Goal: Task Accomplishment & Management: Manage account settings

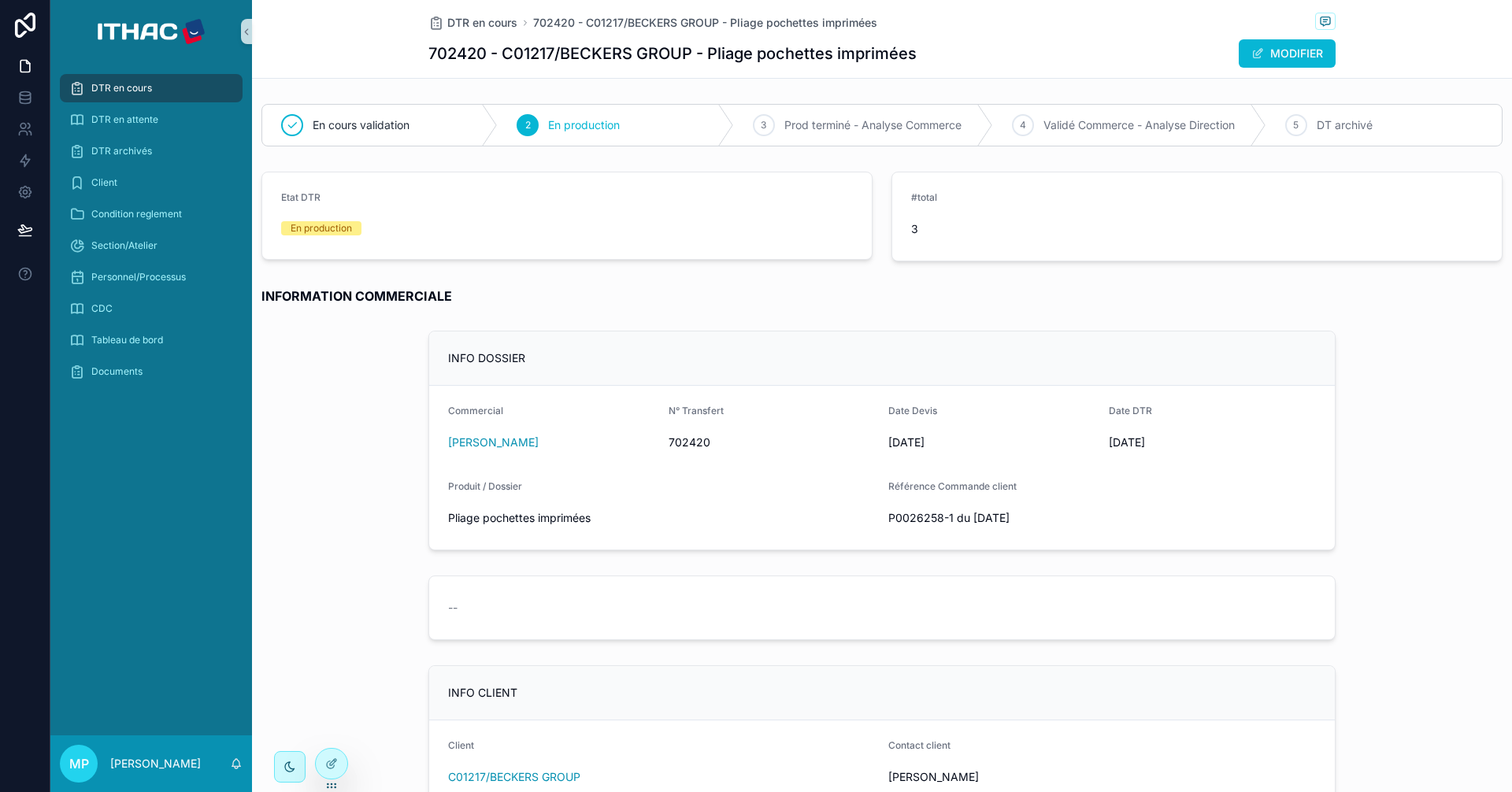
scroll to position [2048, 0]
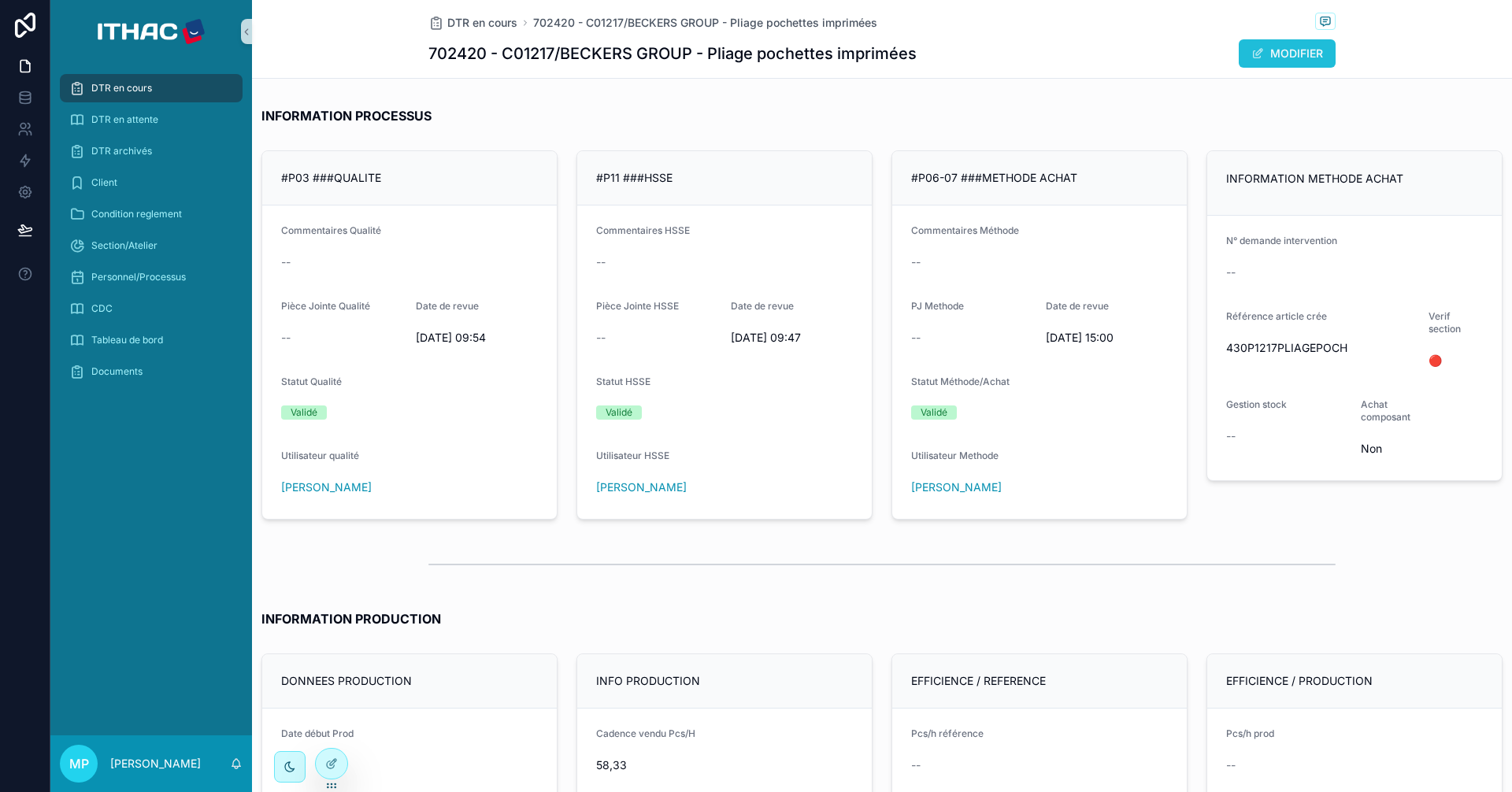
click at [1283, 58] on button "MODIFIER" at bounding box center [1287, 53] width 97 height 29
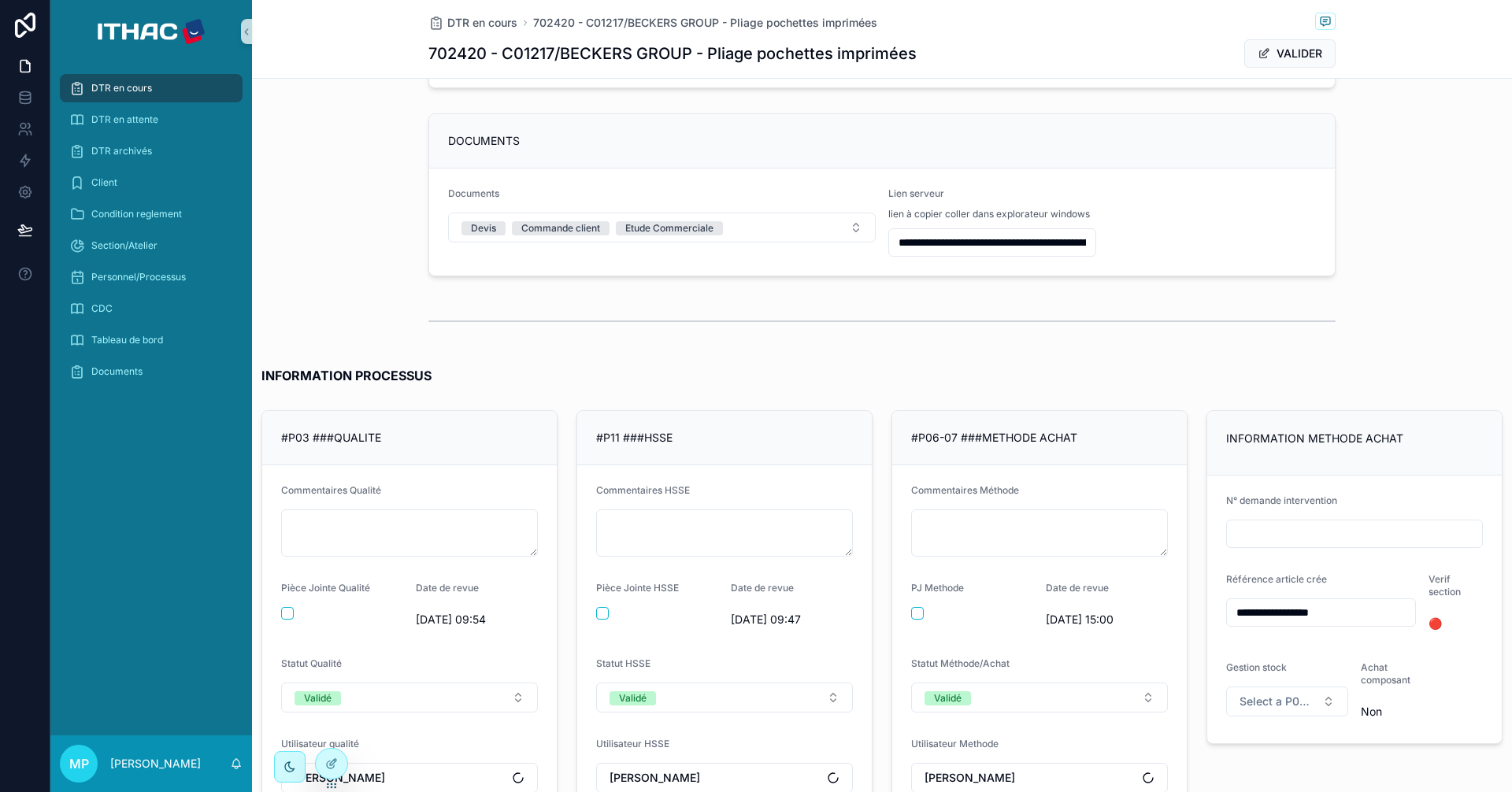
scroll to position [2335, 0]
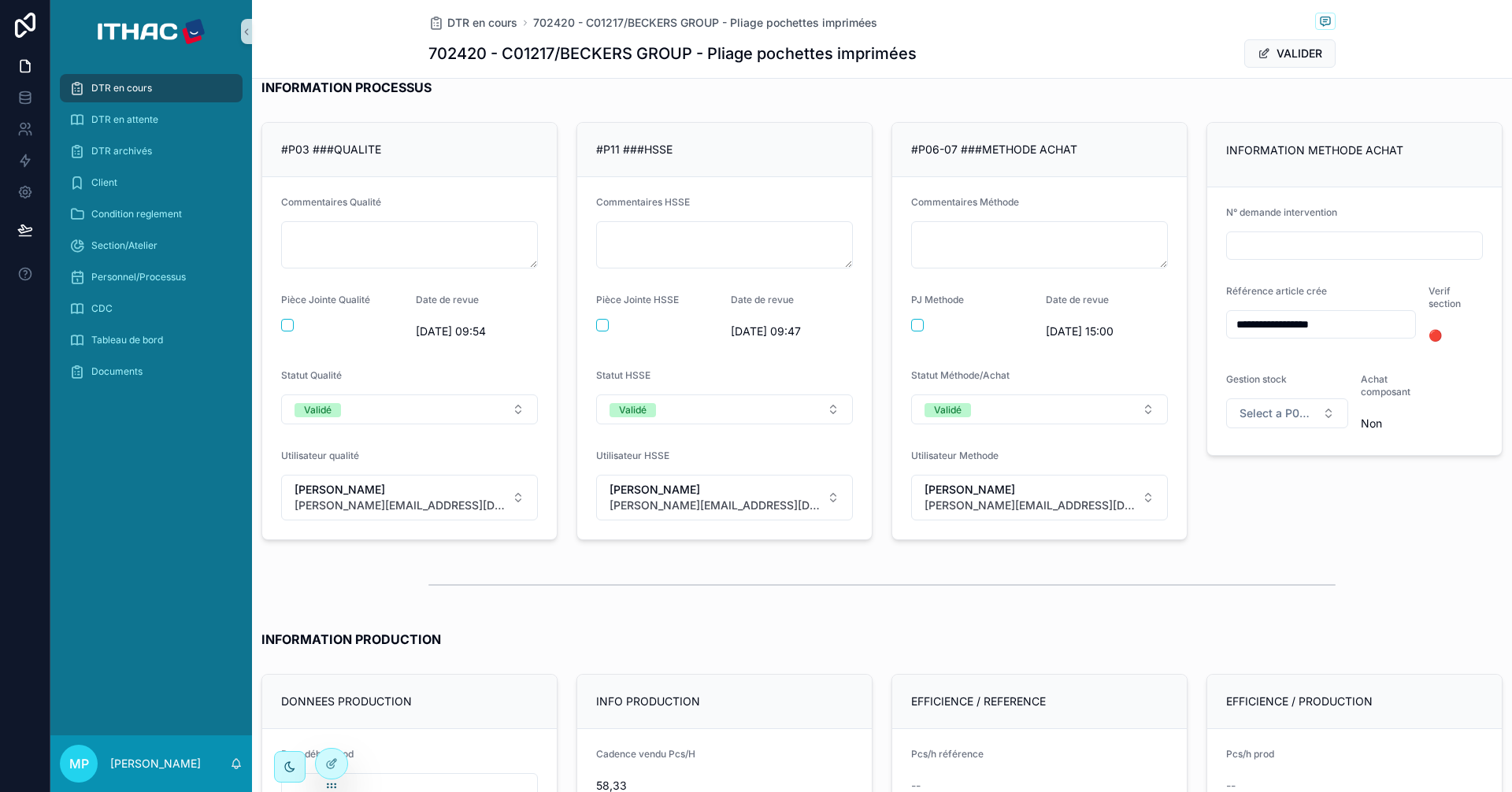
click at [1277, 320] on input "**********" at bounding box center [1321, 324] width 188 height 22
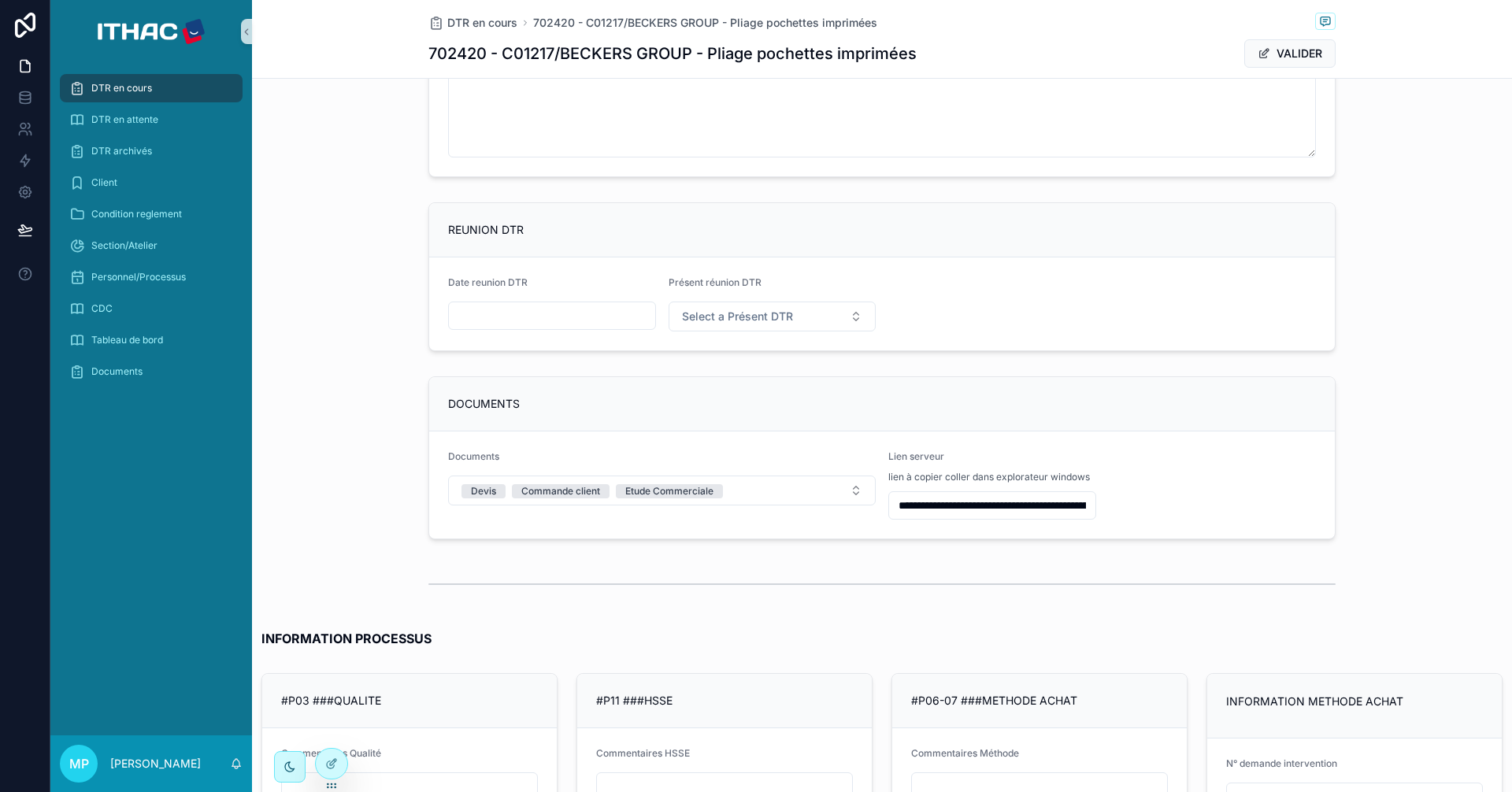
scroll to position [2021, 0]
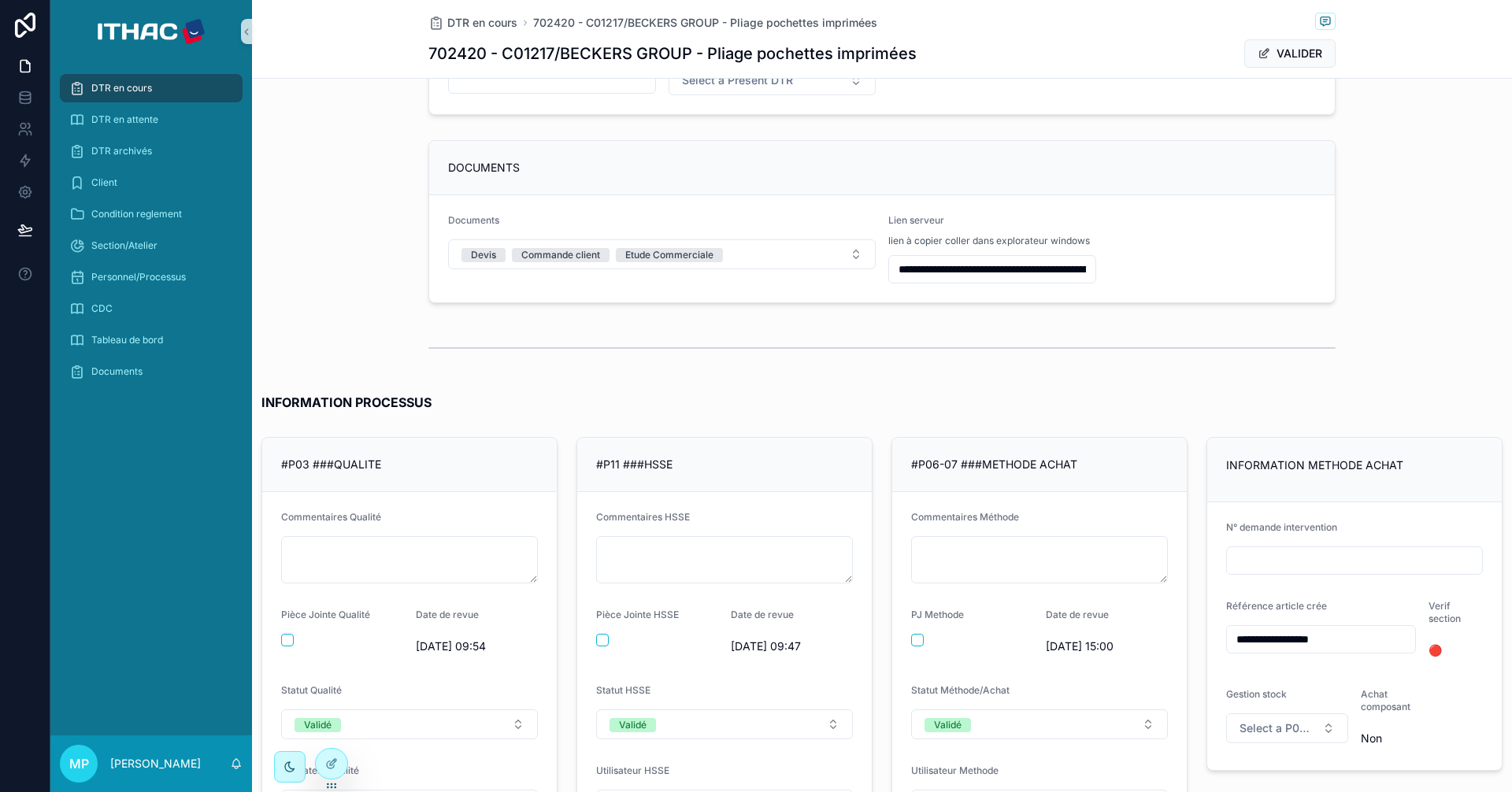
click at [1249, 640] on input "**********" at bounding box center [1321, 640] width 188 height 22
drag, startPoint x: 1249, startPoint y: 640, endPoint x: 1218, endPoint y: 642, distance: 31.1
click at [1227, 642] on input "**********" at bounding box center [1321, 640] width 188 height 22
click at [1294, 637] on input "**********" at bounding box center [1321, 640] width 188 height 22
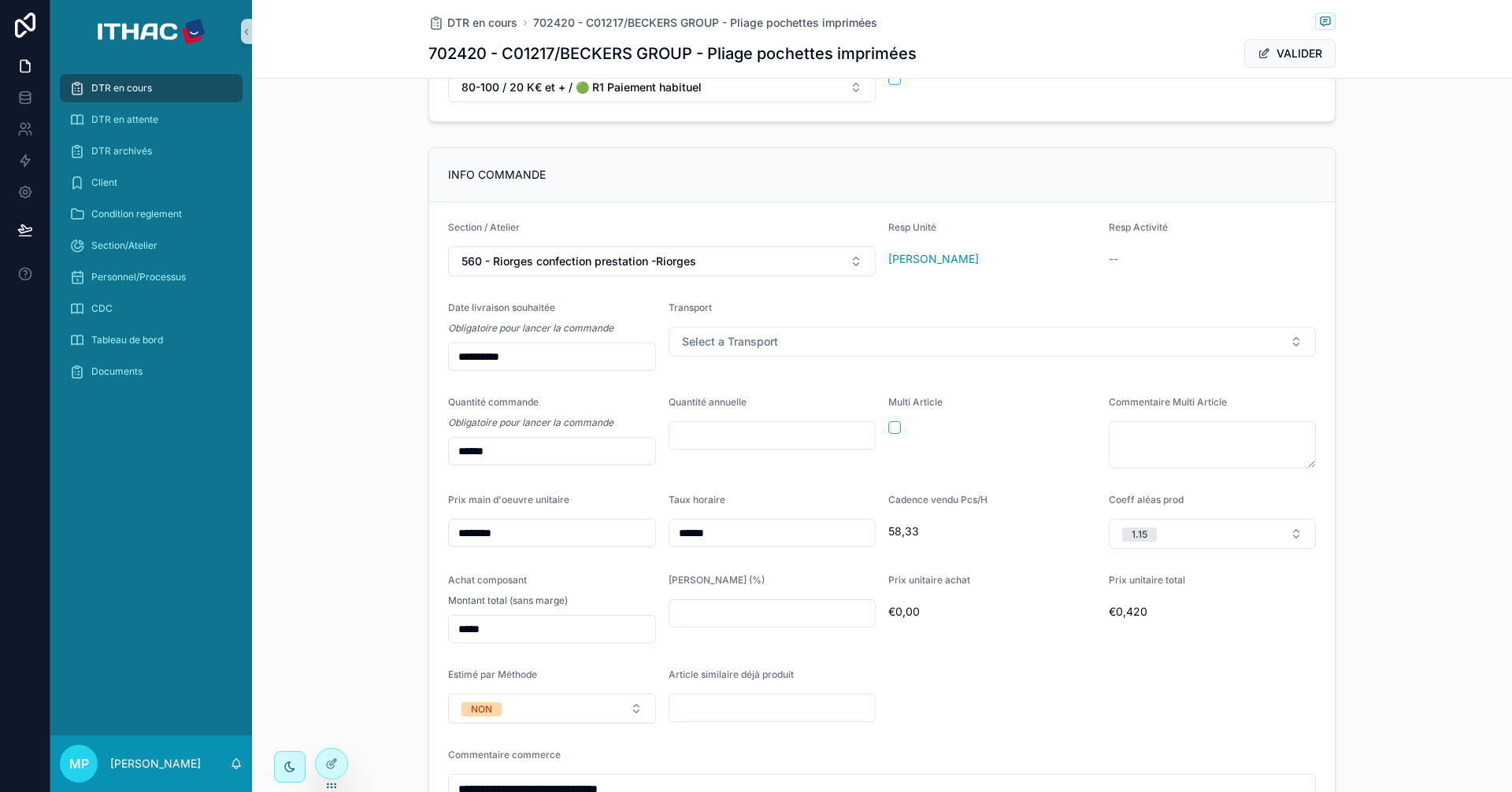
scroll to position [840, 0]
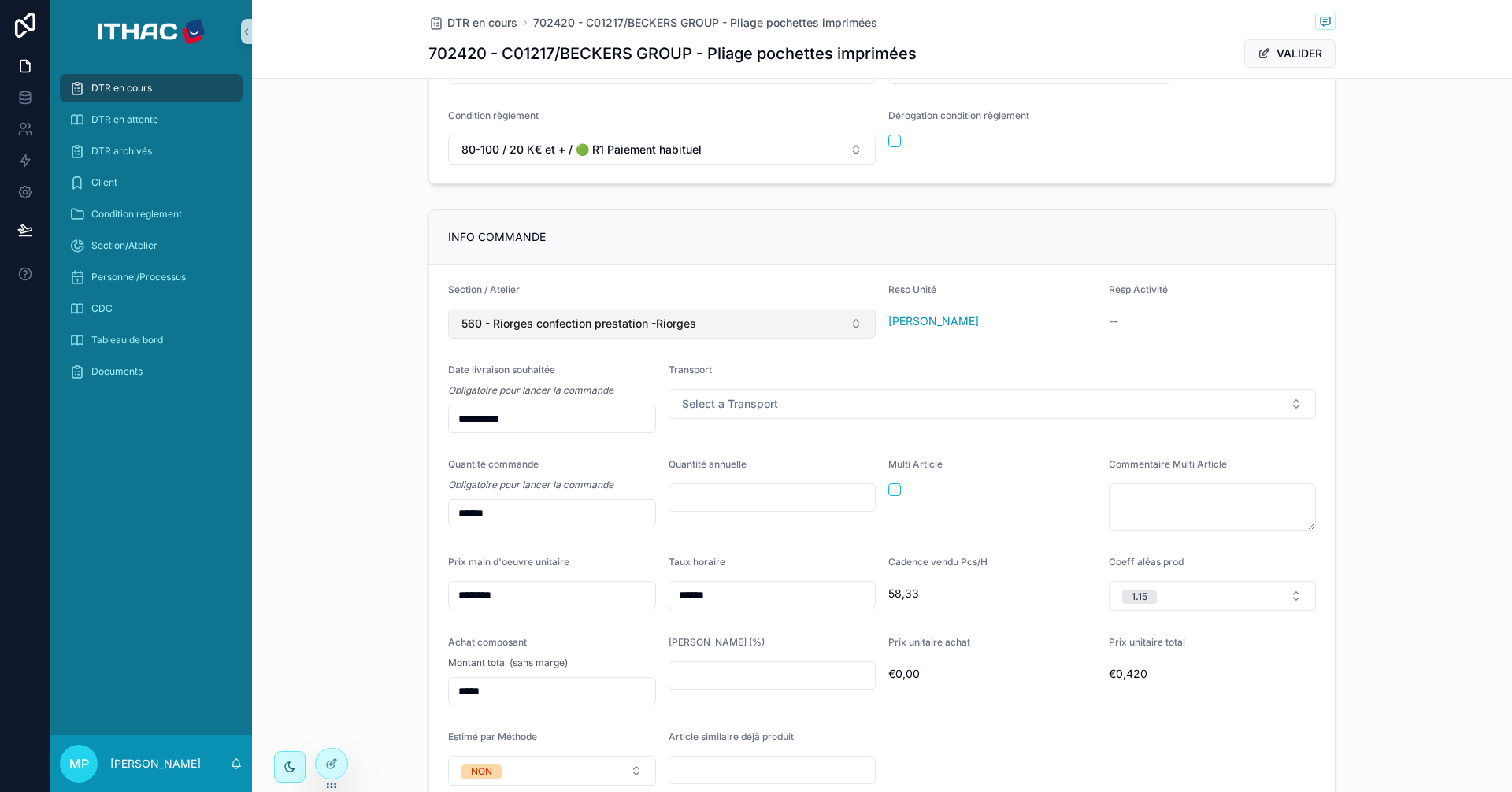
type input "**********"
click at [809, 327] on button "560 - Riorges confection prestation -Riorges" at bounding box center [661, 323] width 428 height 30
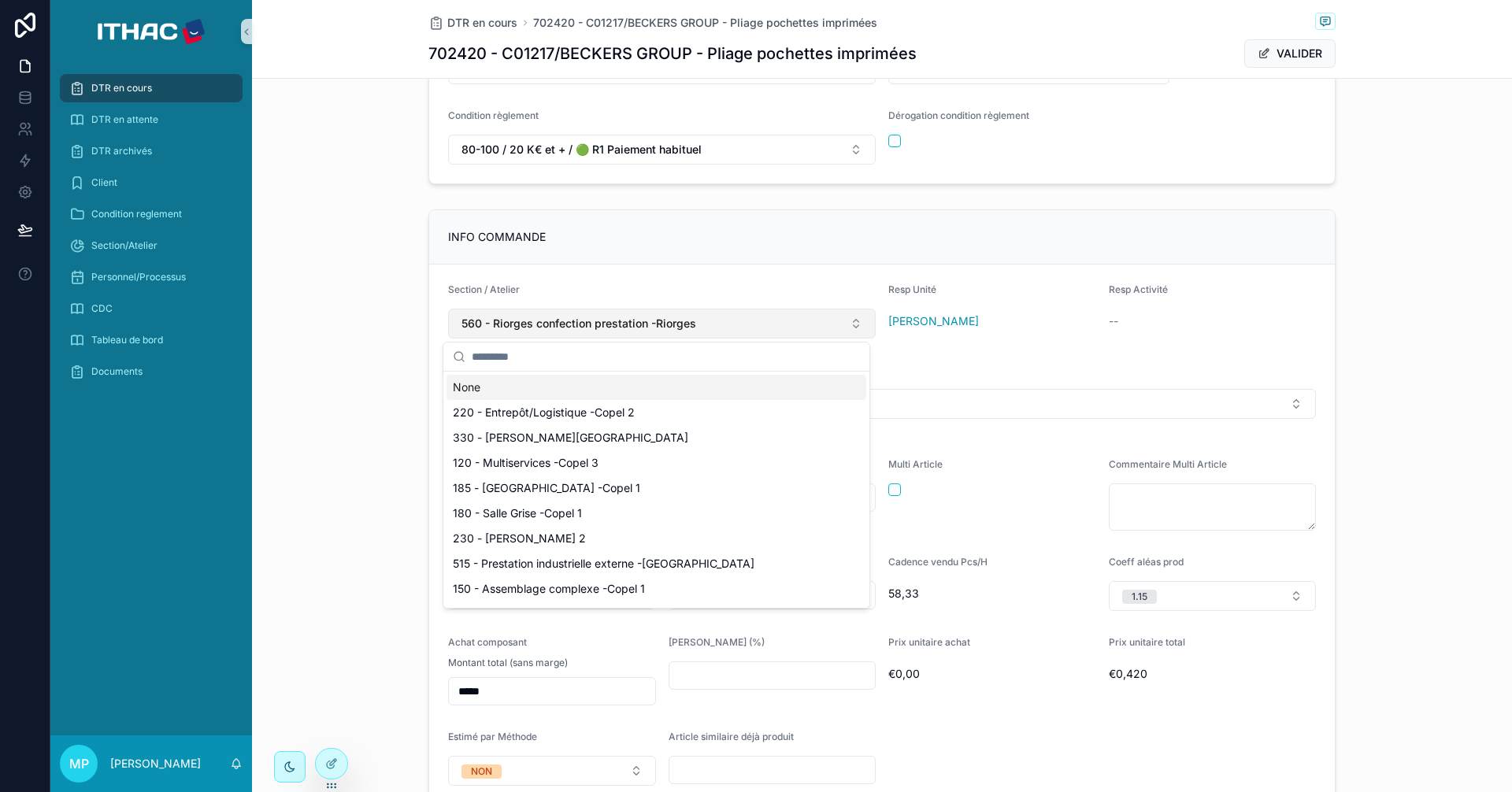
click at [809, 327] on button "560 - Riorges confection prestation -Riorges" at bounding box center [661, 323] width 428 height 30
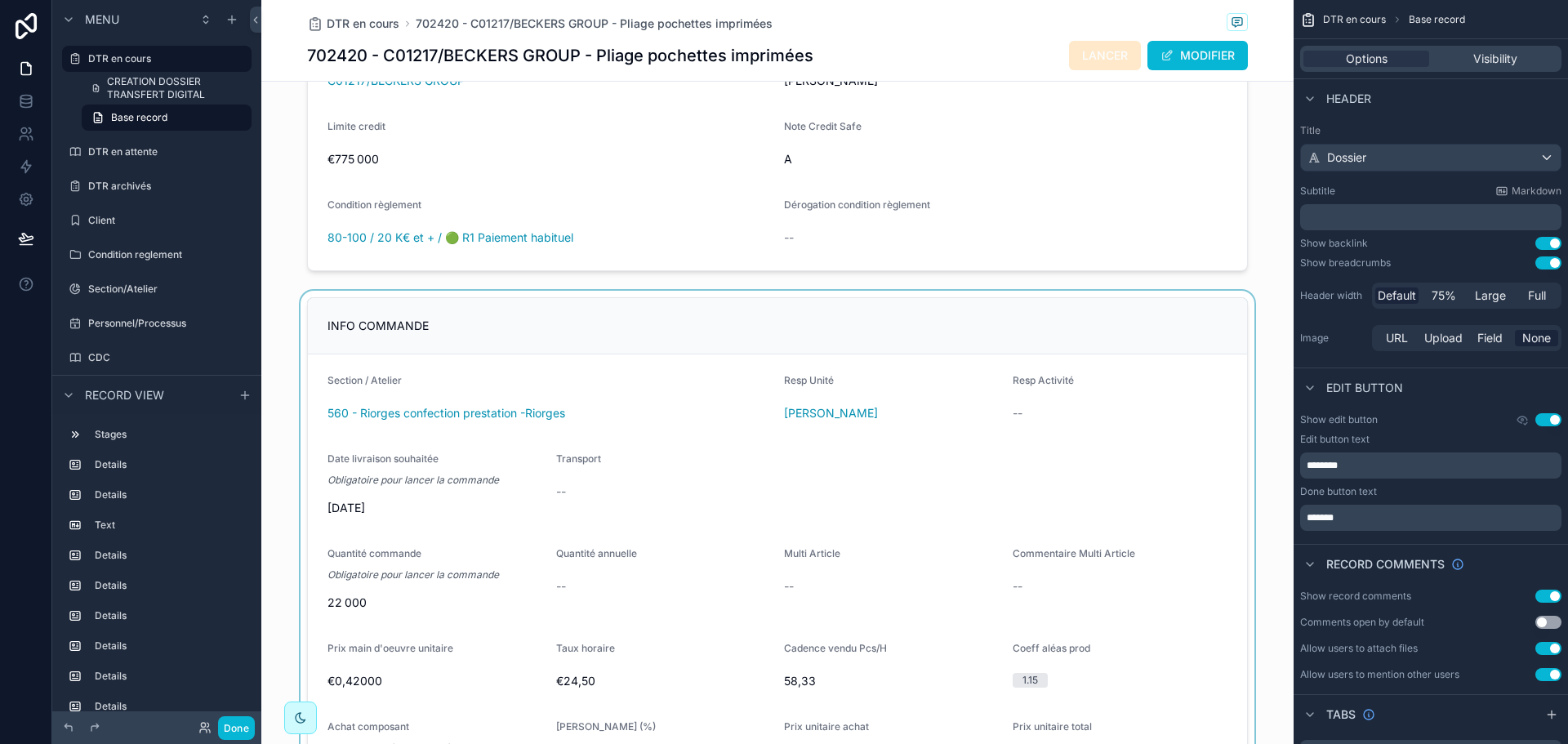
scroll to position [817, 0]
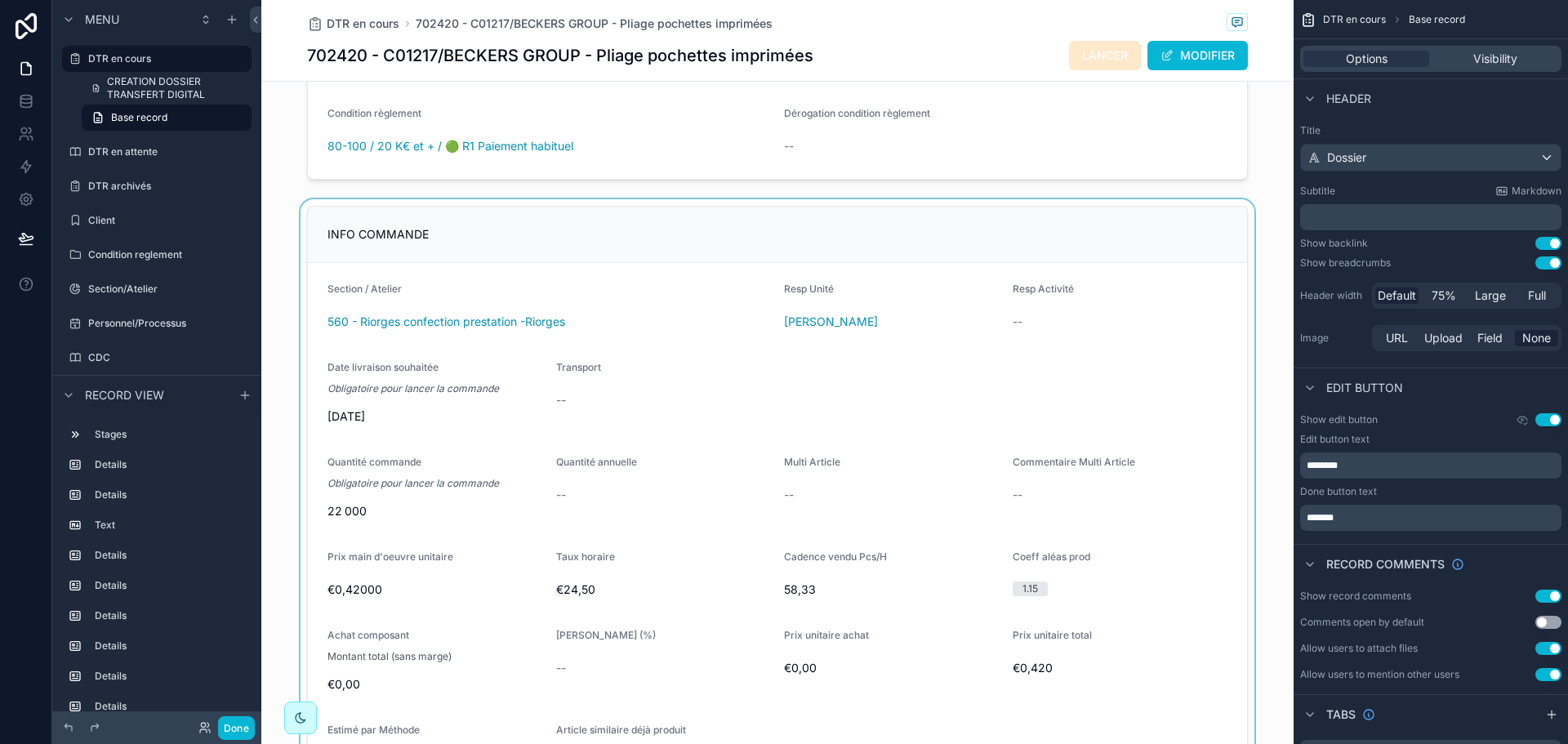
click at [530, 336] on div "scrollable content" at bounding box center [777, 565] width 1032 height 732
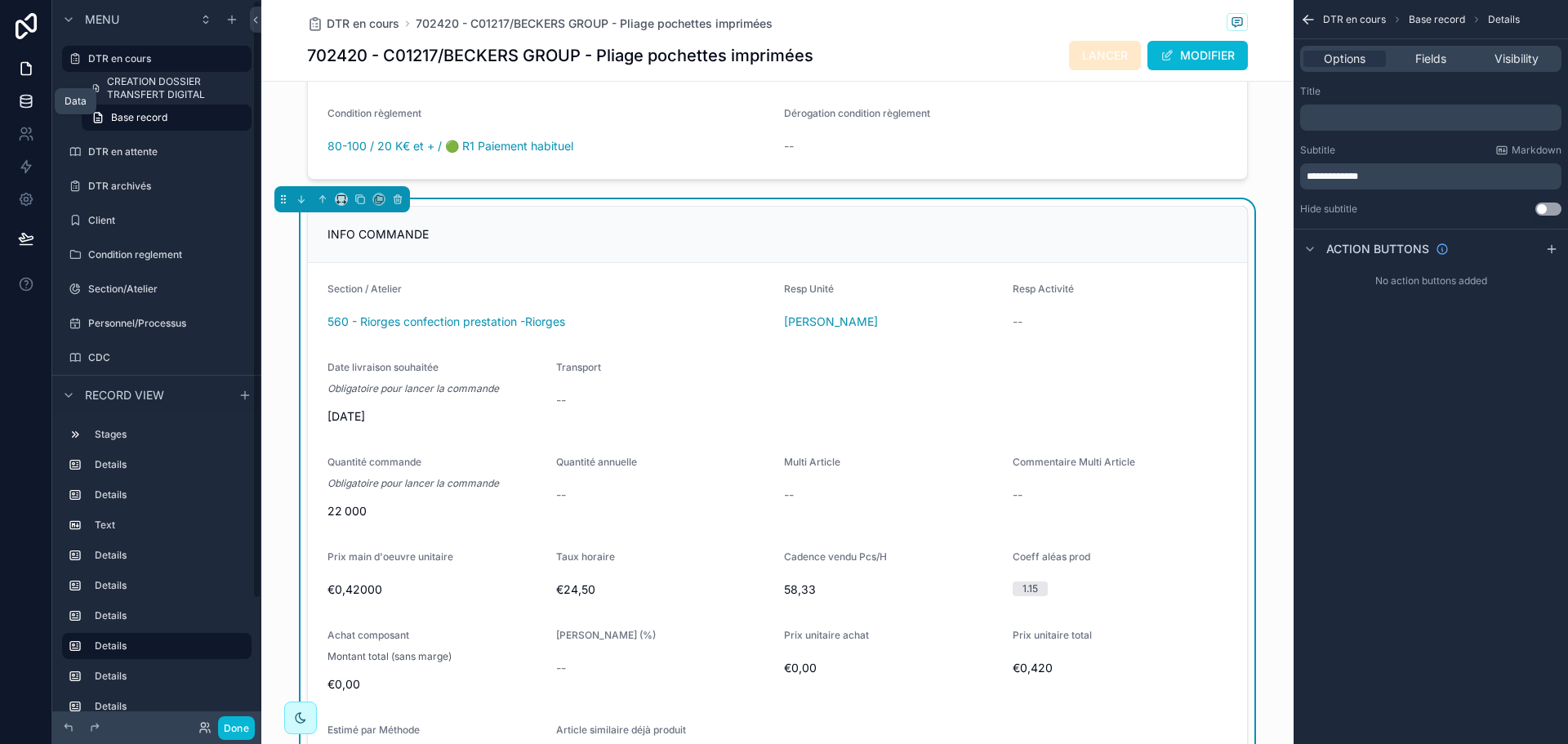
click at [31, 101] on icon at bounding box center [26, 102] width 17 height 17
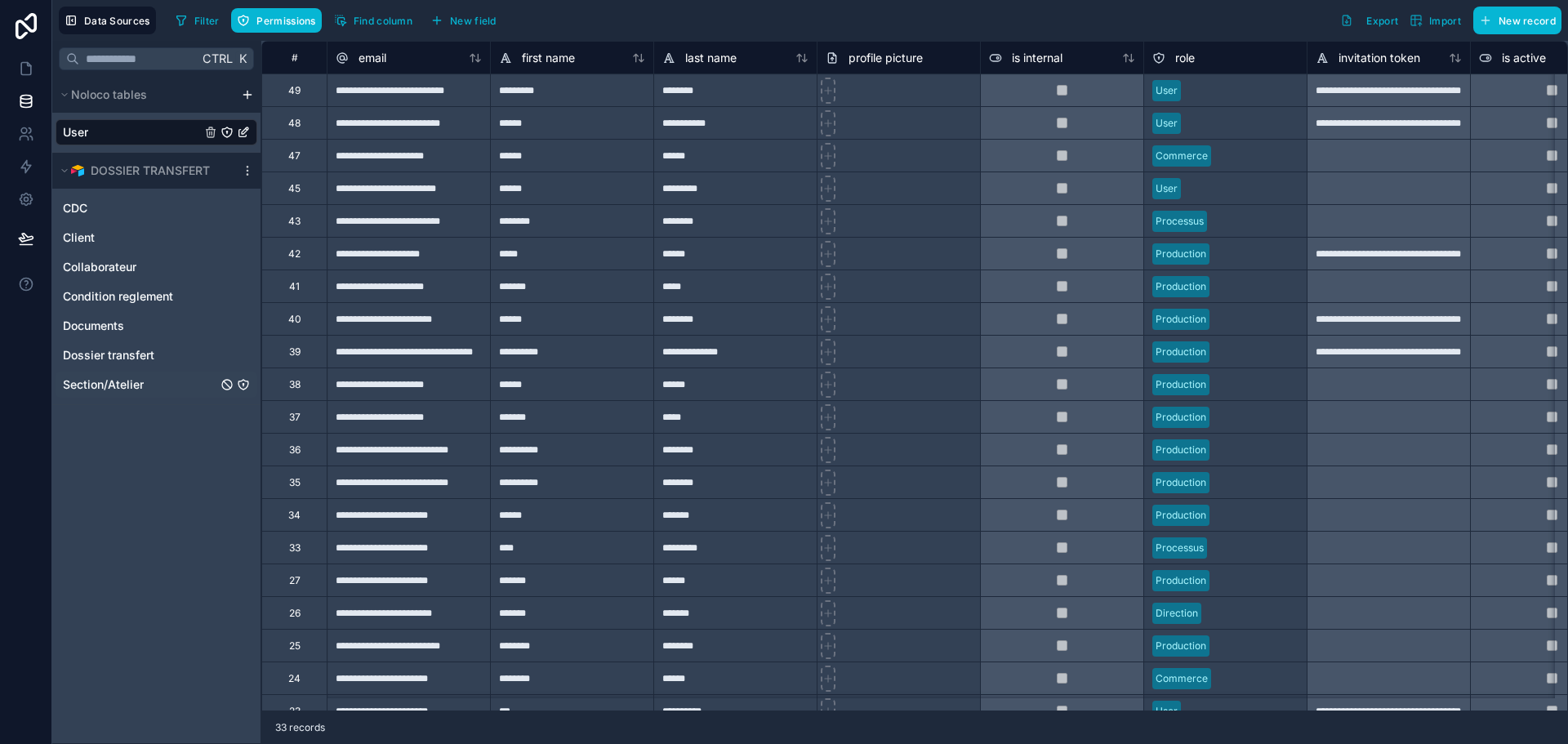
drag, startPoint x: 107, startPoint y: 375, endPoint x: 107, endPoint y: 384, distance: 9.0
click at [108, 375] on div "Section/Atelier" at bounding box center [156, 385] width 202 height 26
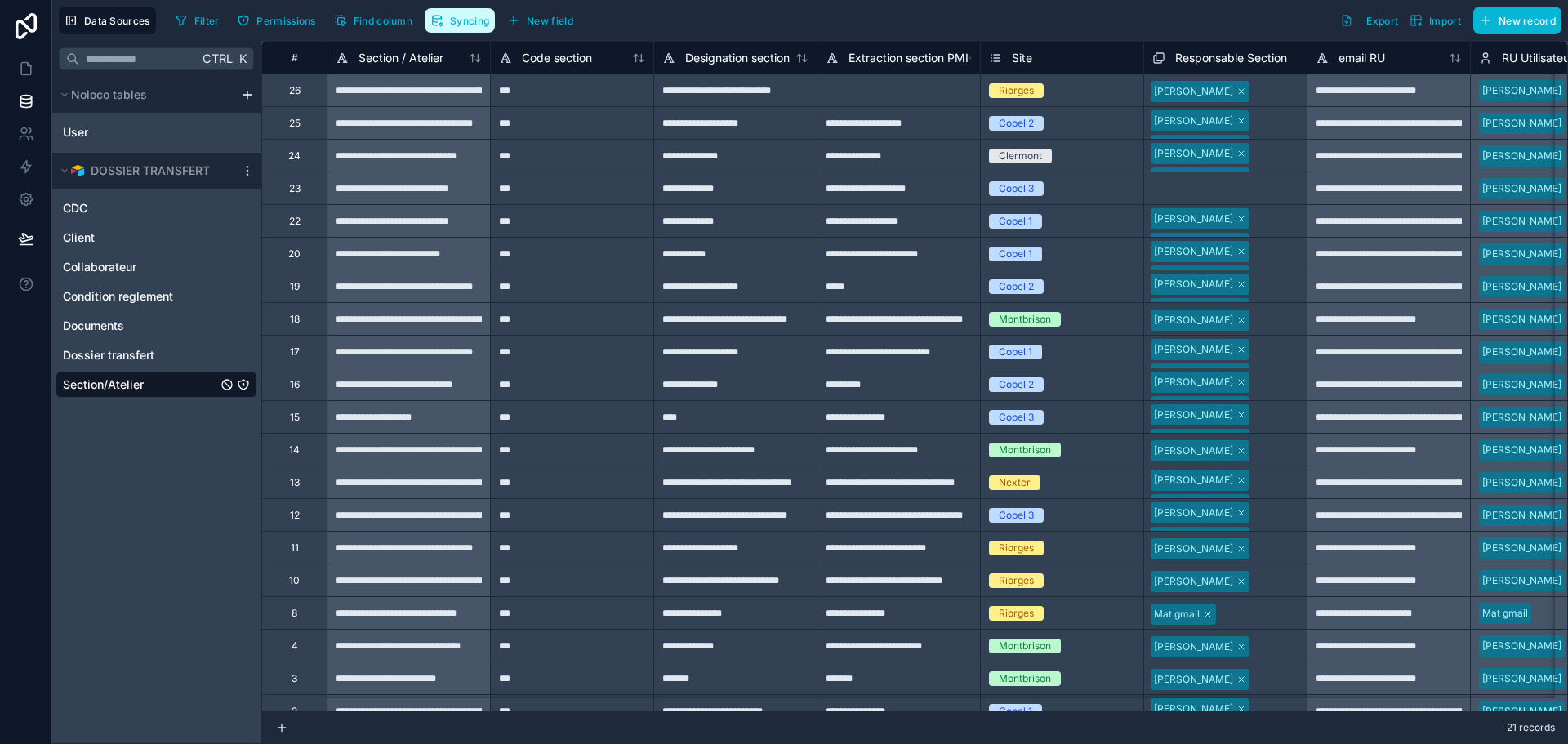
click at [452, 22] on span "Syncing" at bounding box center [469, 21] width 39 height 12
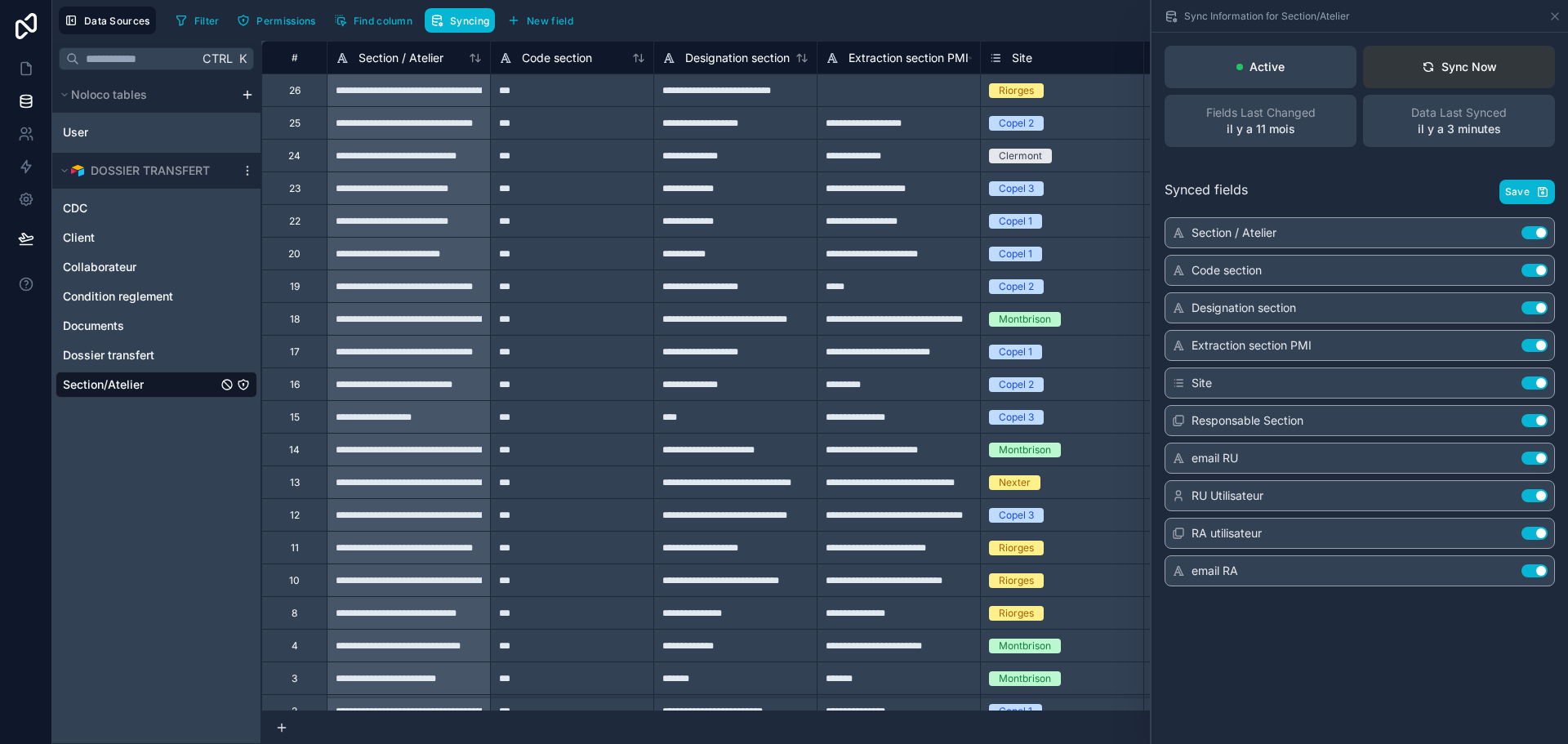
click at [1465, 64] on div "Sync Now" at bounding box center [1459, 67] width 75 height 17
click at [1521, 192] on span "Save" at bounding box center [1518, 192] width 25 height 13
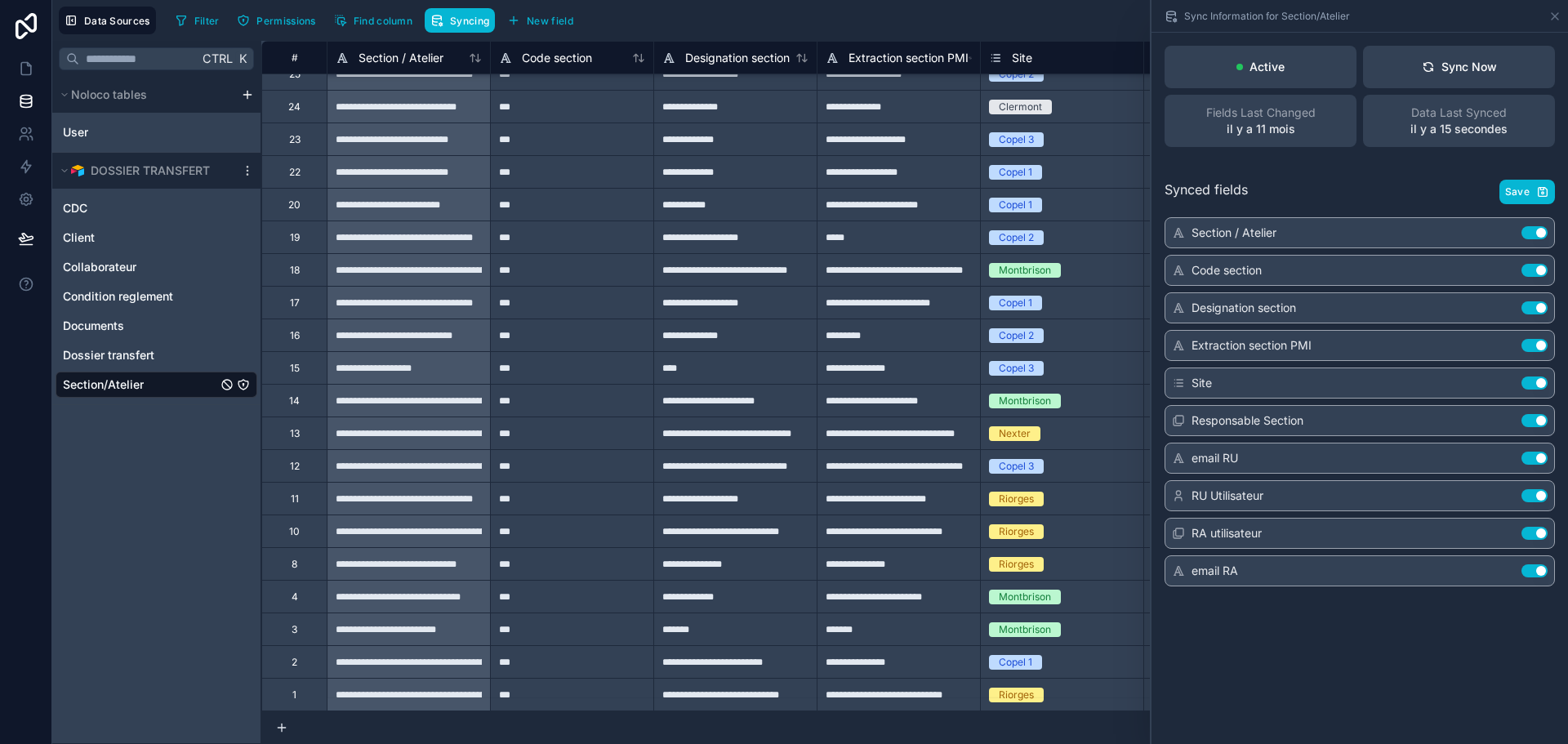
scroll to position [61, 0]
click at [1551, 13] on icon at bounding box center [1555, 17] width 7 height 7
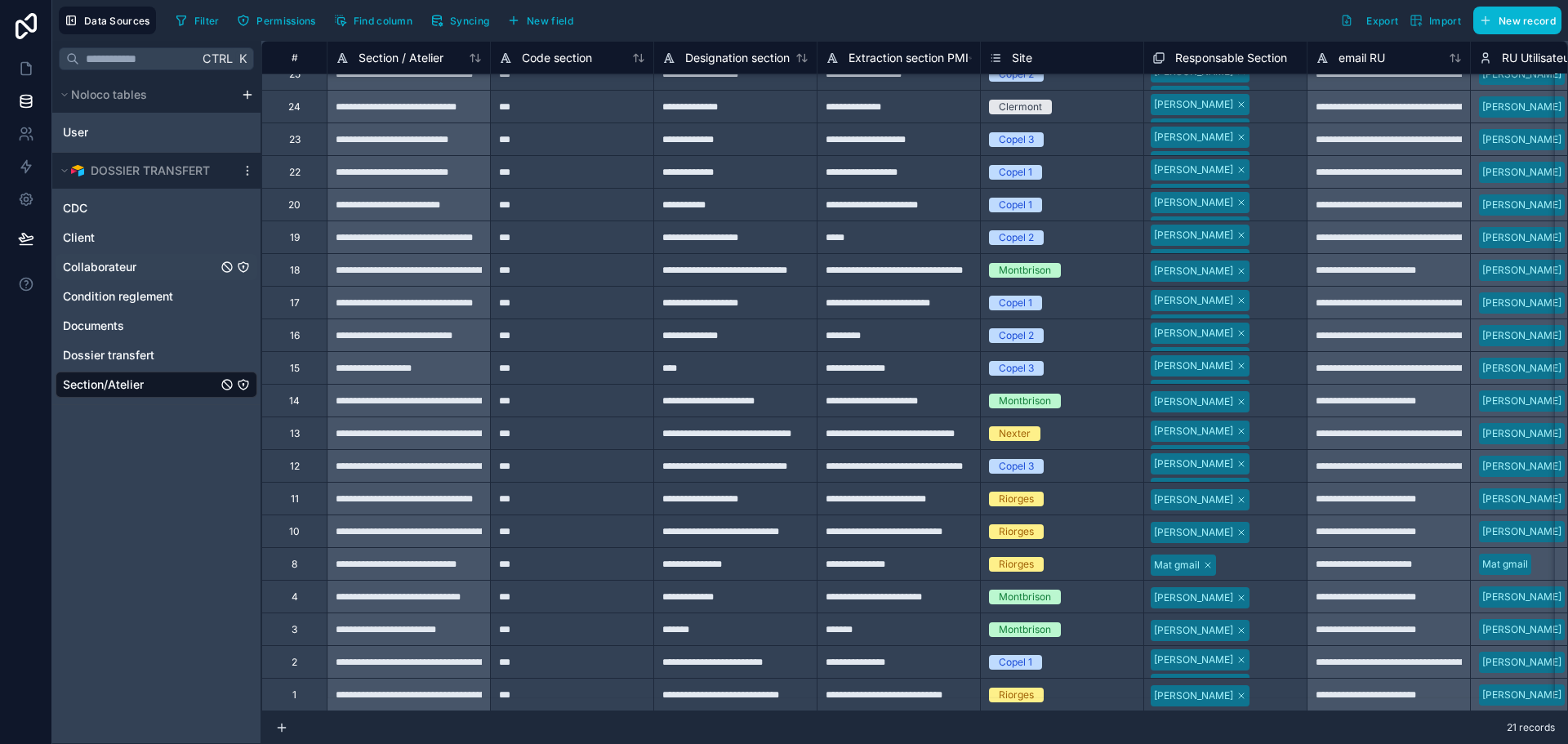
click at [135, 262] on span "Collaborateur" at bounding box center [99, 267] width 74 height 17
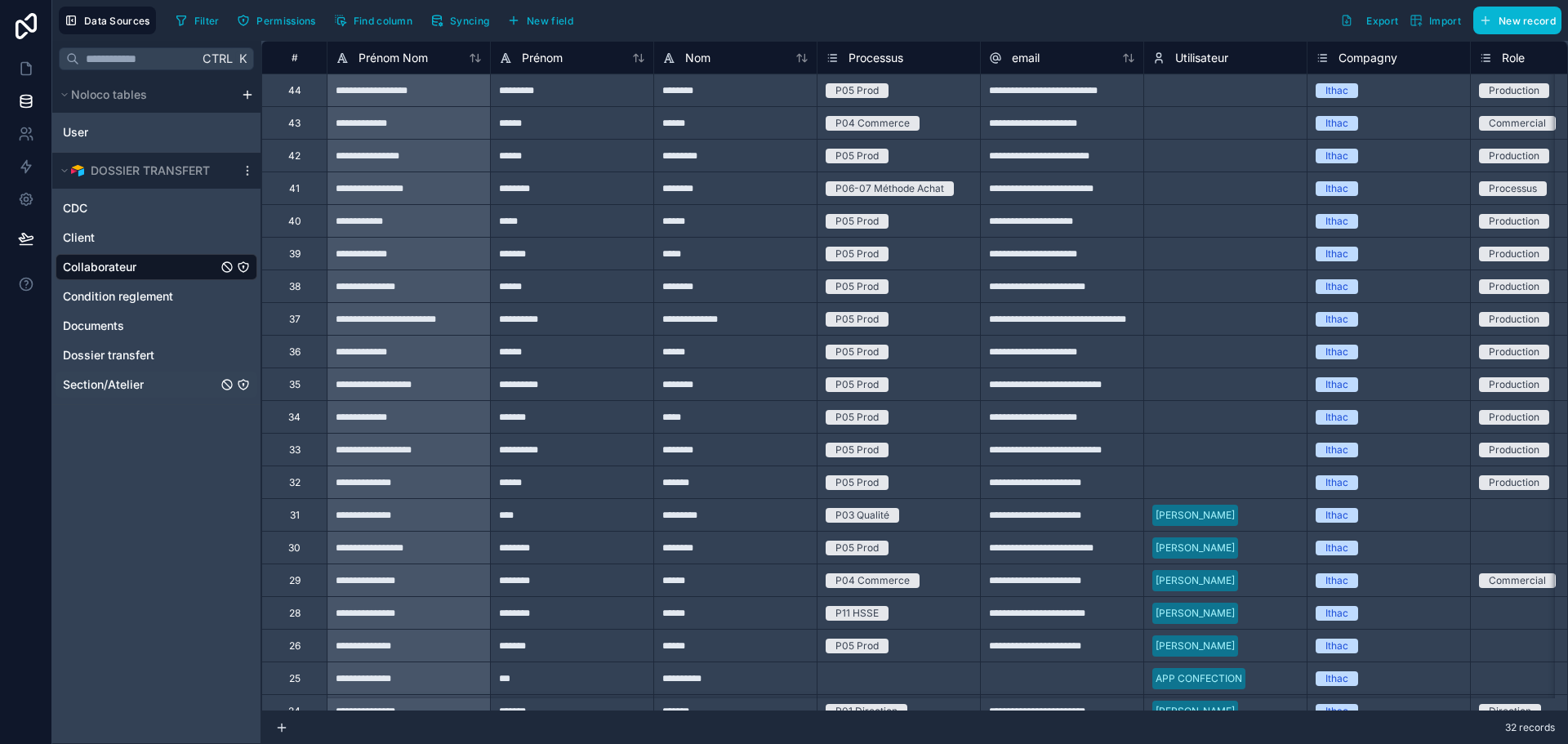
click at [107, 374] on div "Section/Atelier" at bounding box center [156, 385] width 202 height 26
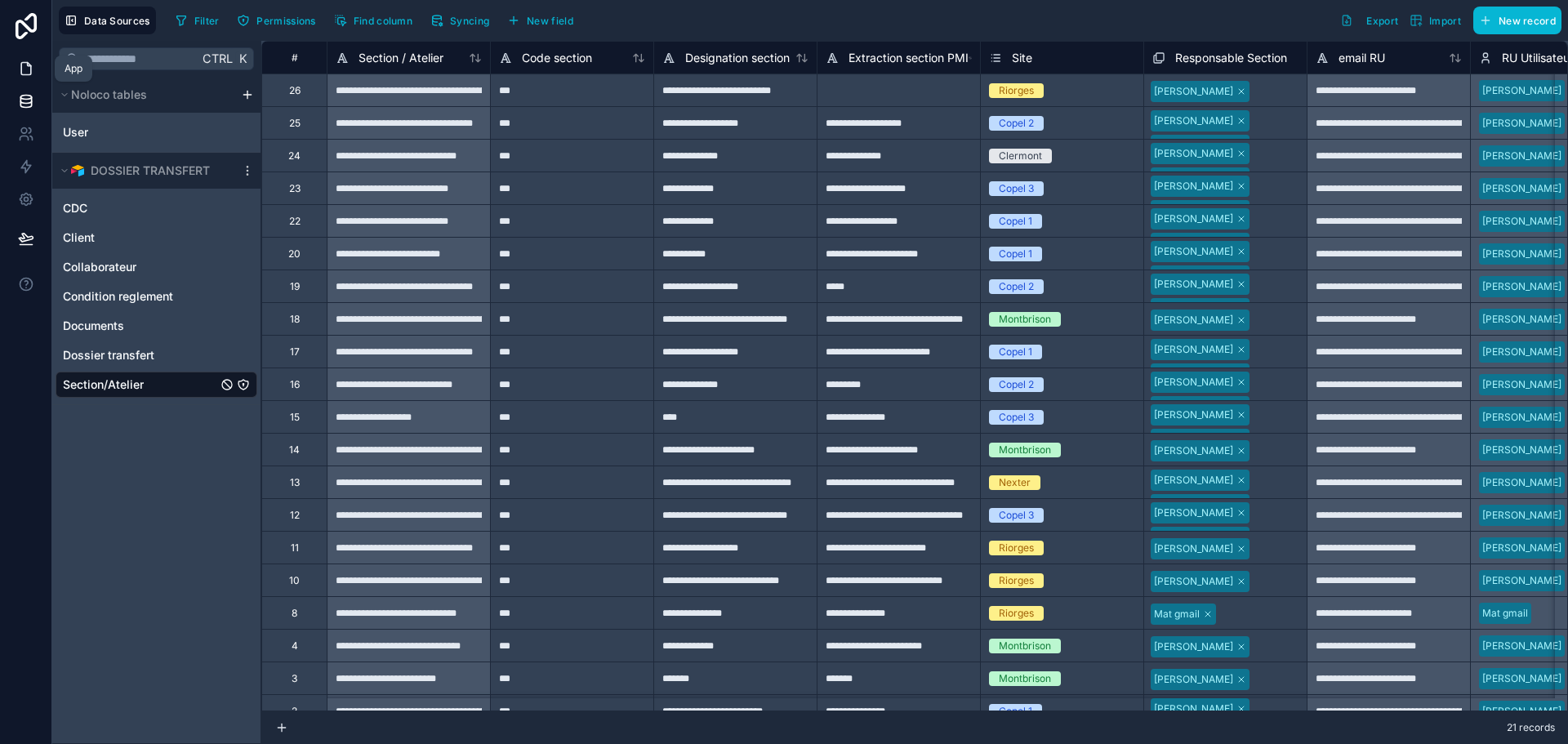
click at [23, 72] on icon at bounding box center [26, 69] width 17 height 17
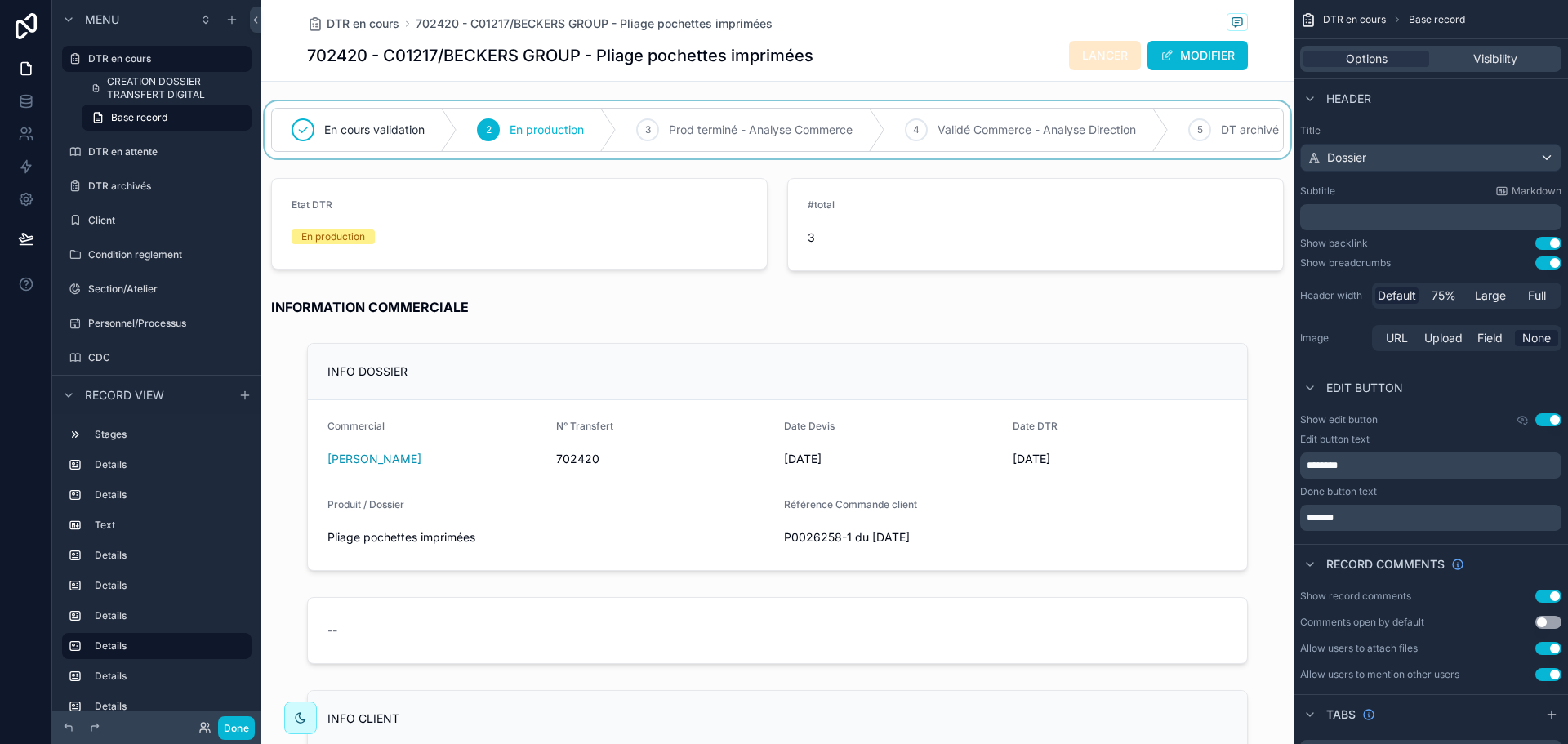
drag, startPoint x: 1208, startPoint y: 55, endPoint x: 1157, endPoint y: 106, distance: 72.1
click at [1208, 55] on button "MODIFIER" at bounding box center [1198, 55] width 101 height 30
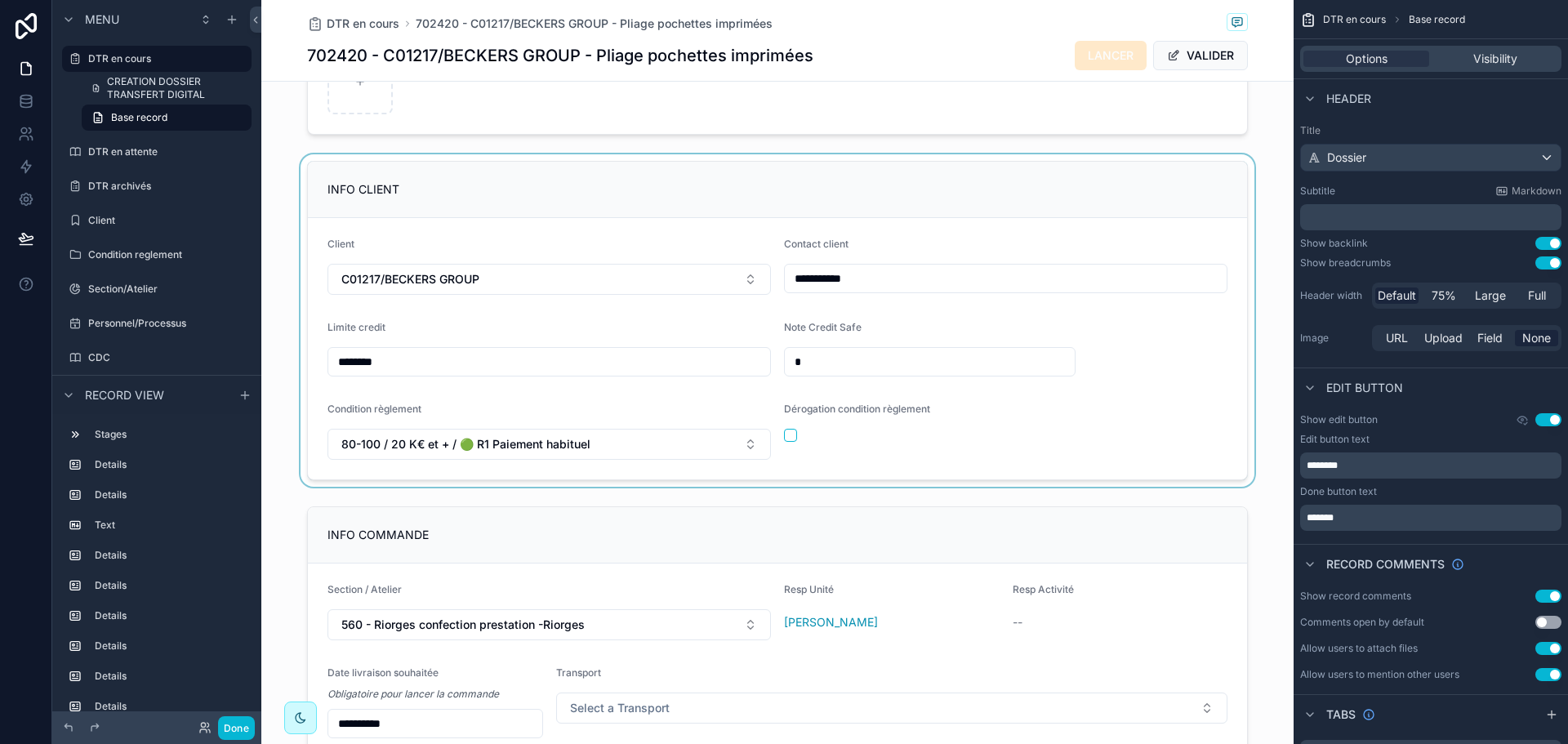
scroll to position [899, 0]
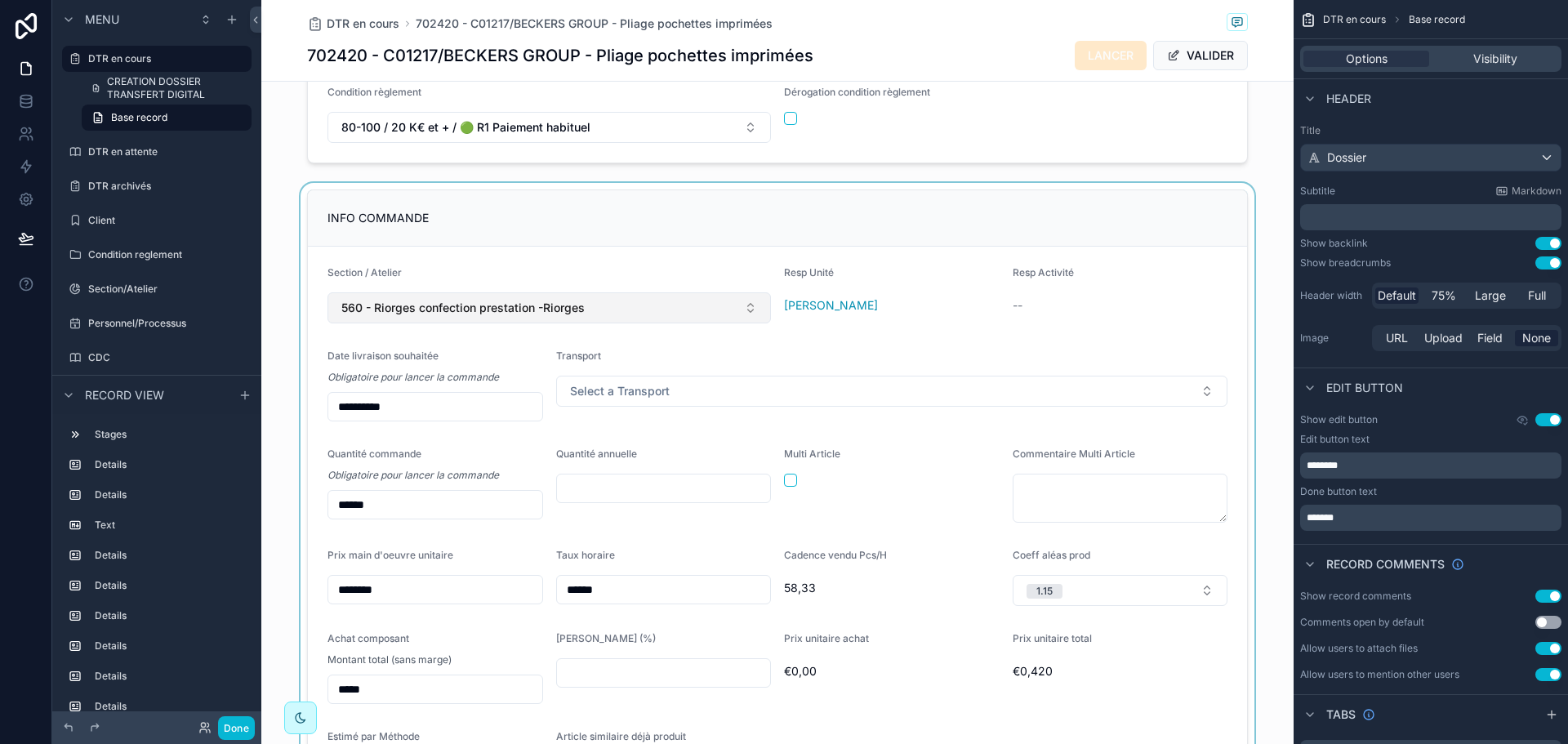
click at [653, 320] on div "scrollable content" at bounding box center [777, 662] width 1032 height 960
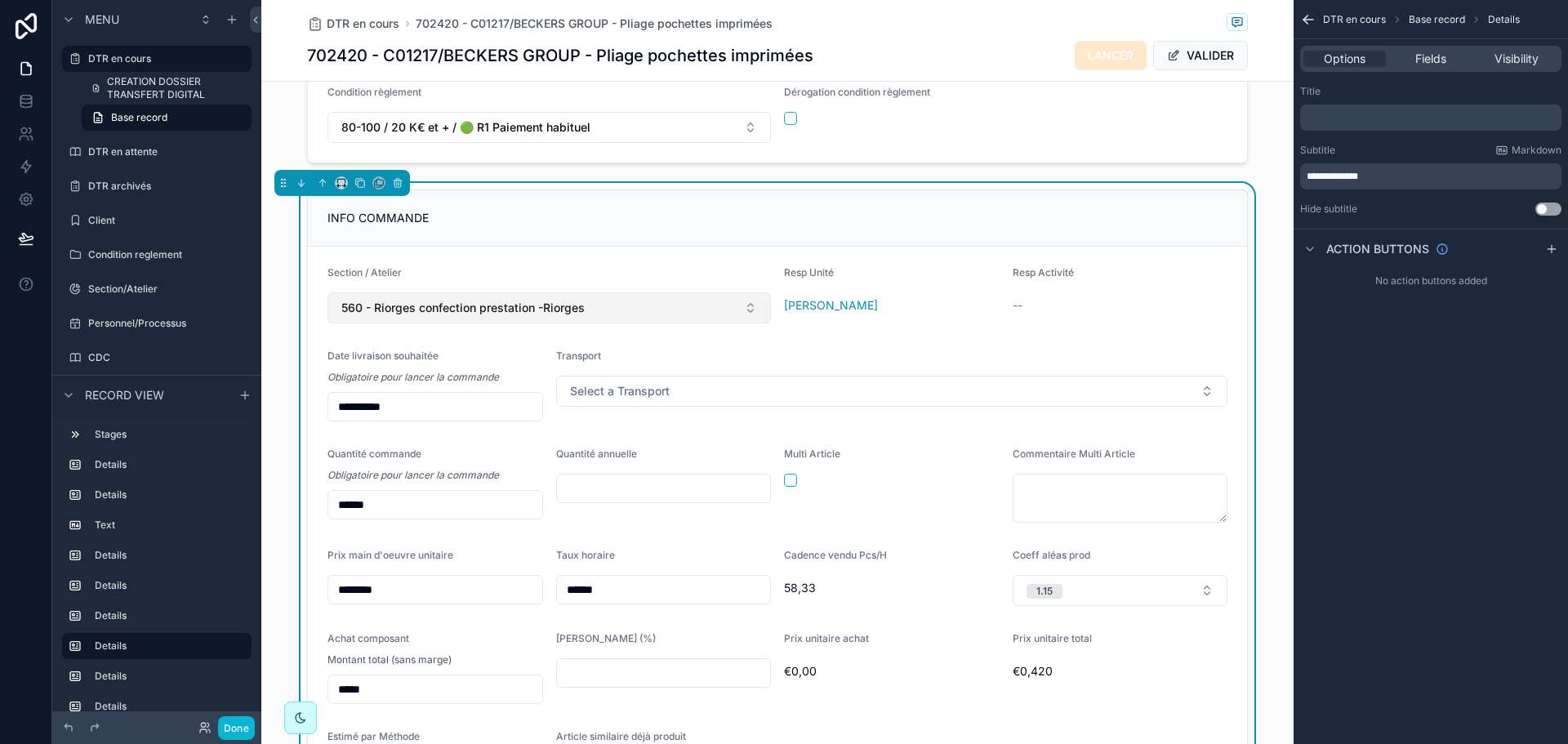
click at [653, 320] on button "560 - Riorges confection prestation -Riorges" at bounding box center [549, 308] width 444 height 31
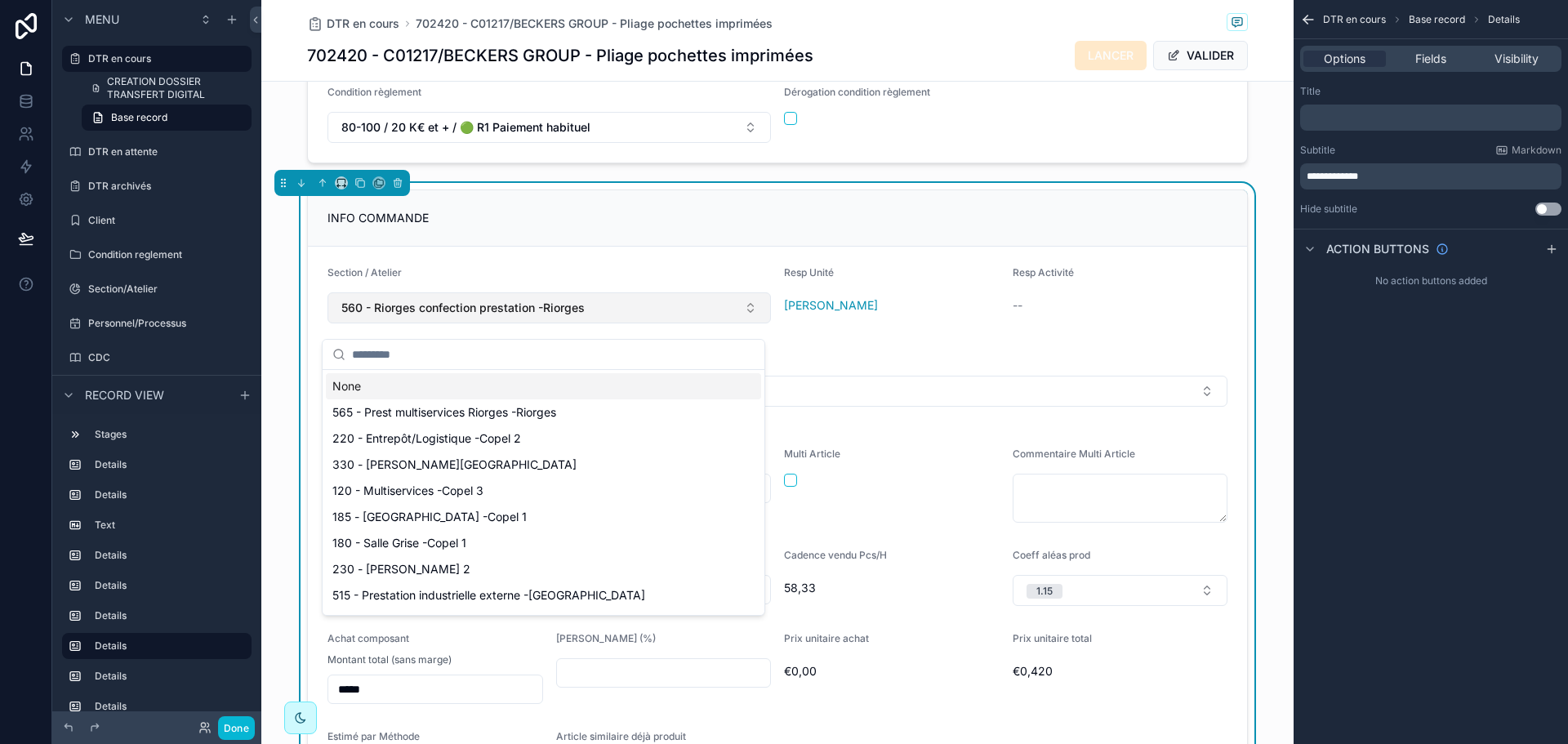
click at [594, 323] on button "560 - Riorges confection prestation -Riorges" at bounding box center [549, 308] width 444 height 31
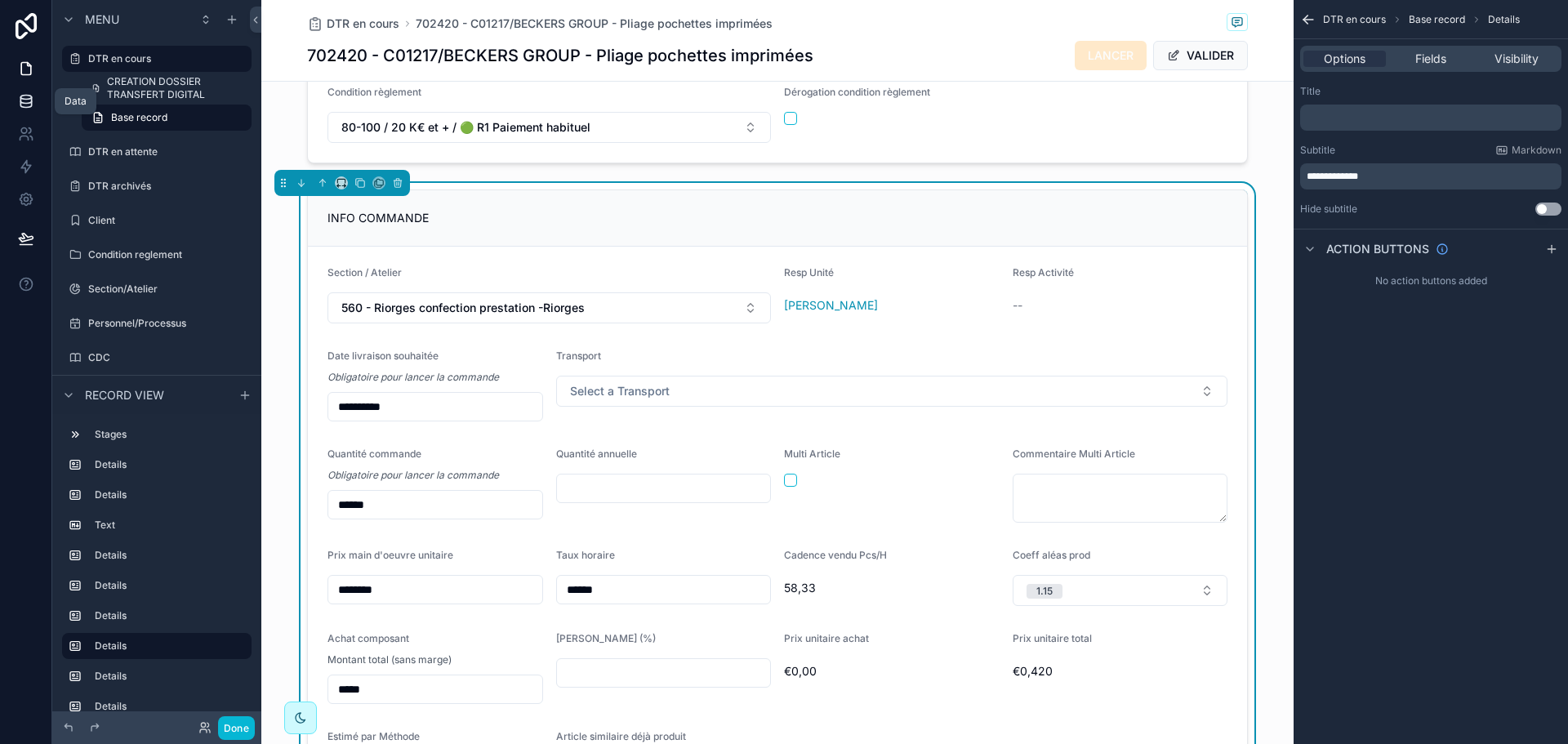
drag, startPoint x: 29, startPoint y: 96, endPoint x: 40, endPoint y: 109, distance: 17.0
click at [29, 96] on icon at bounding box center [26, 98] width 11 height 4
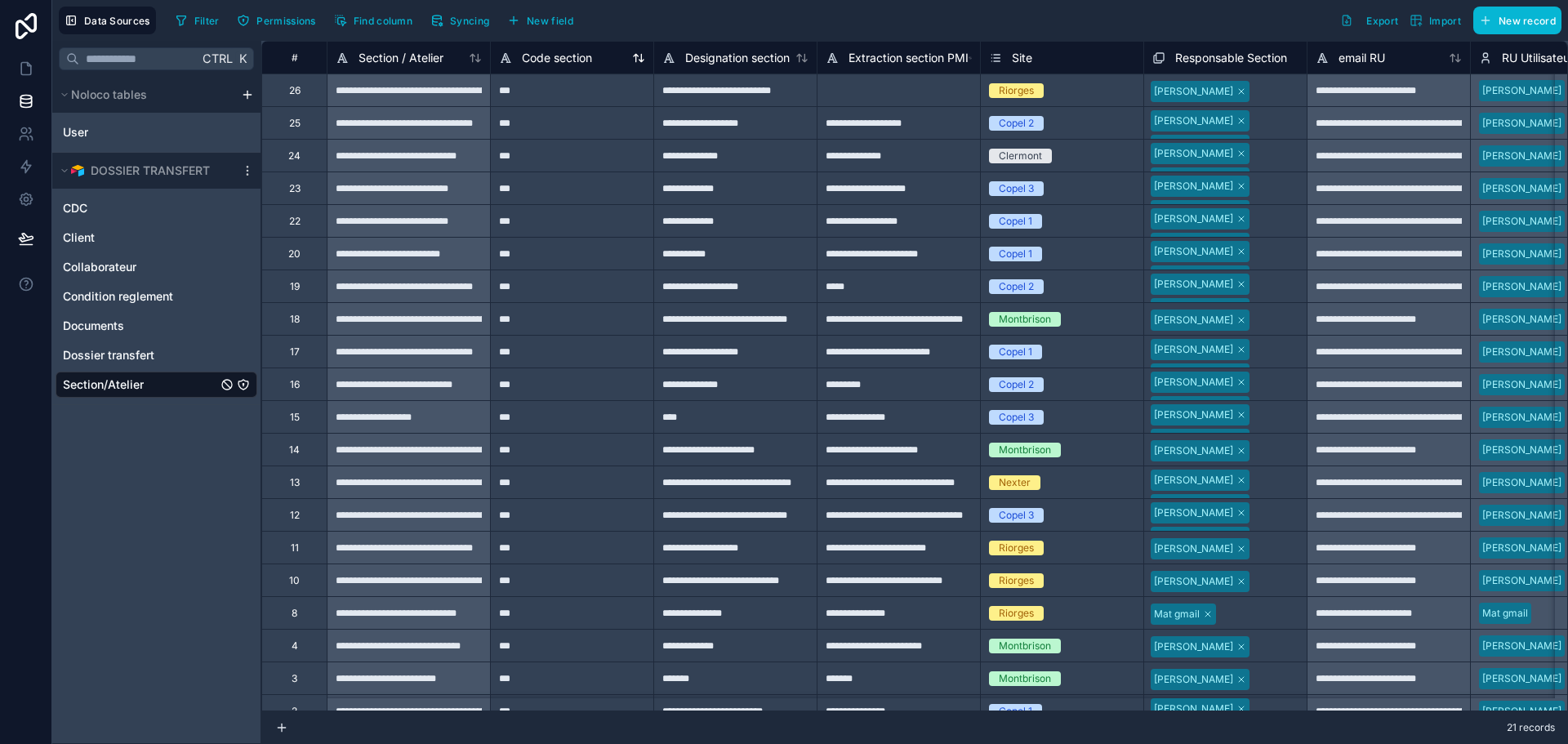
click at [639, 60] on icon at bounding box center [639, 58] width 13 height 13
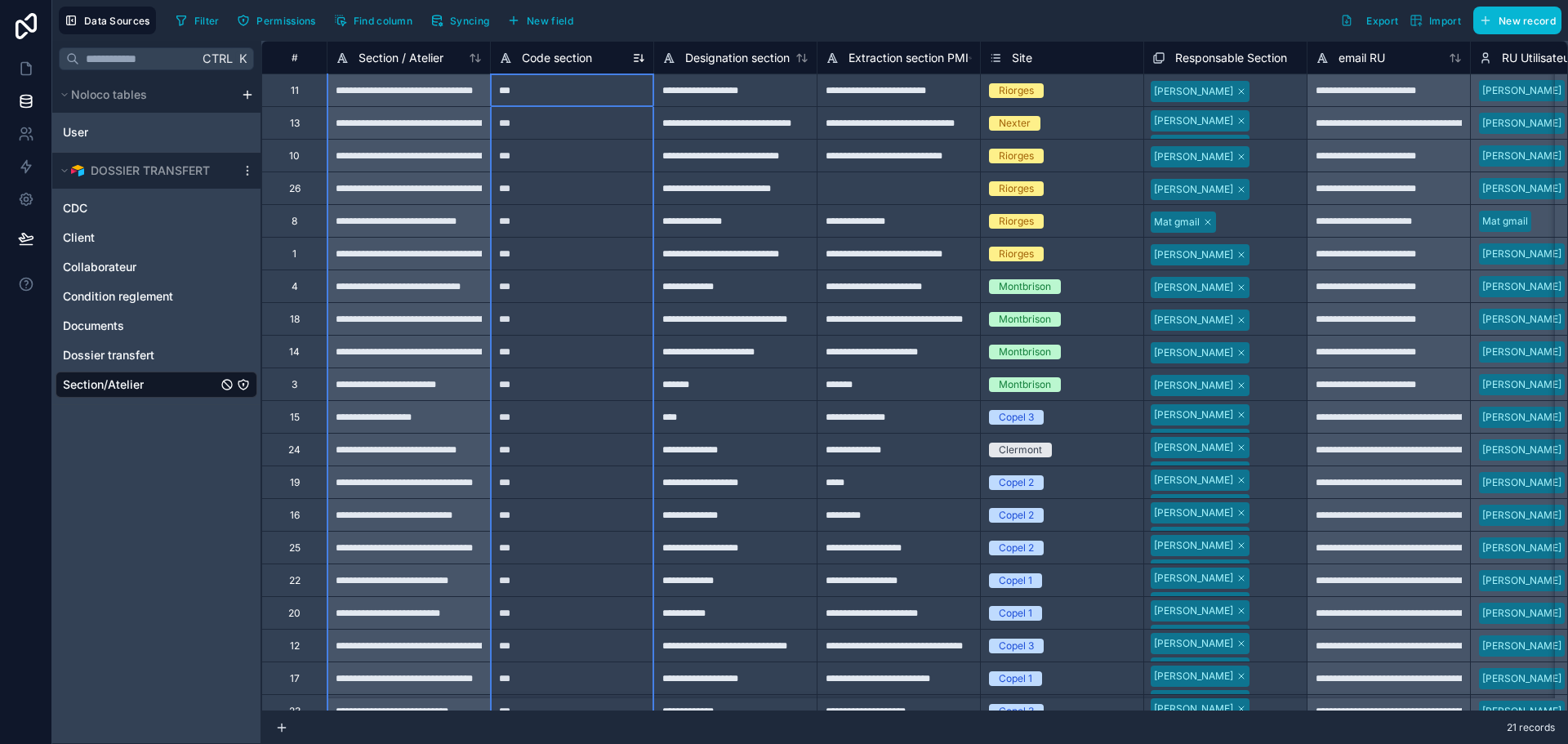
click at [639, 60] on icon at bounding box center [639, 58] width 13 height 13
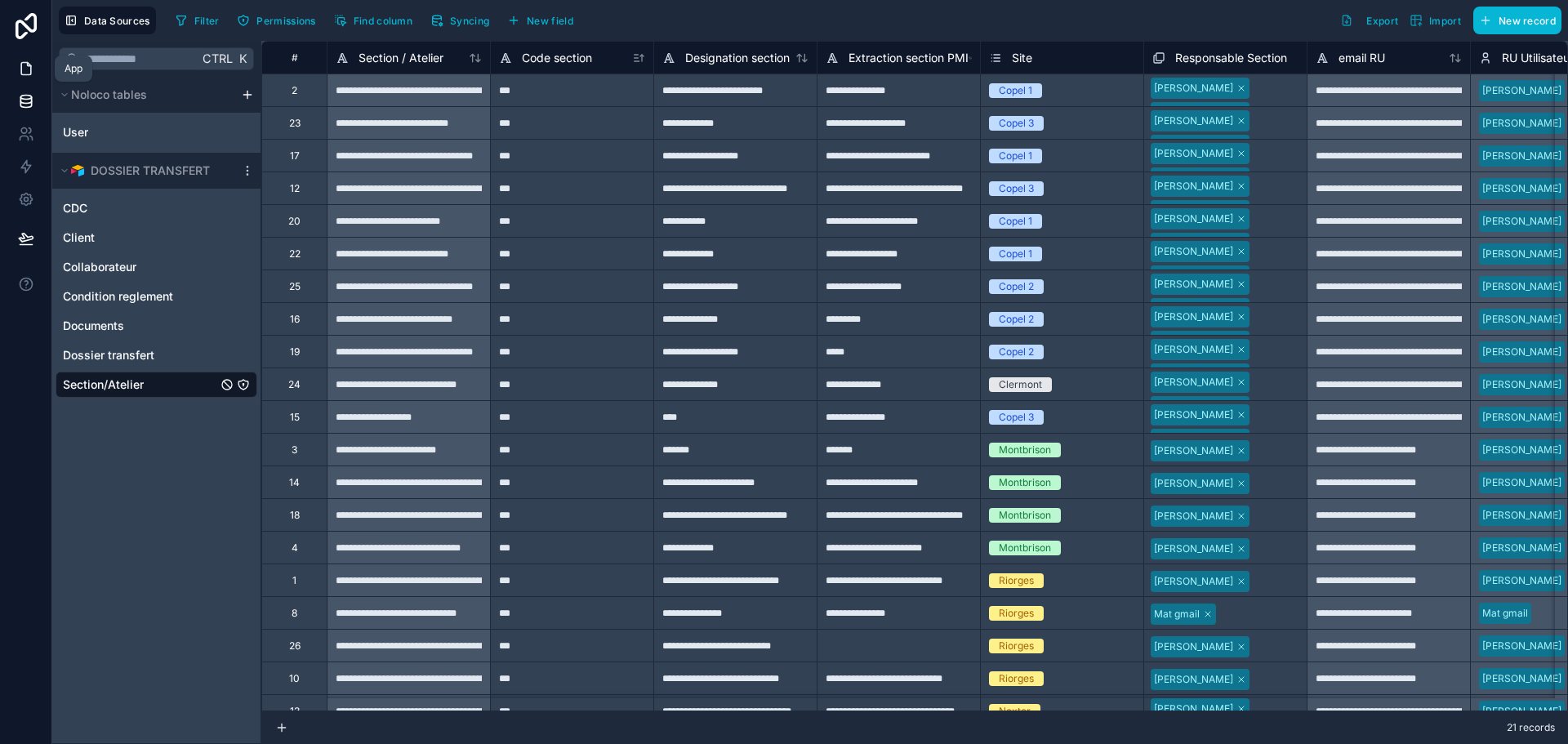
click at [29, 74] on icon at bounding box center [26, 69] width 17 height 17
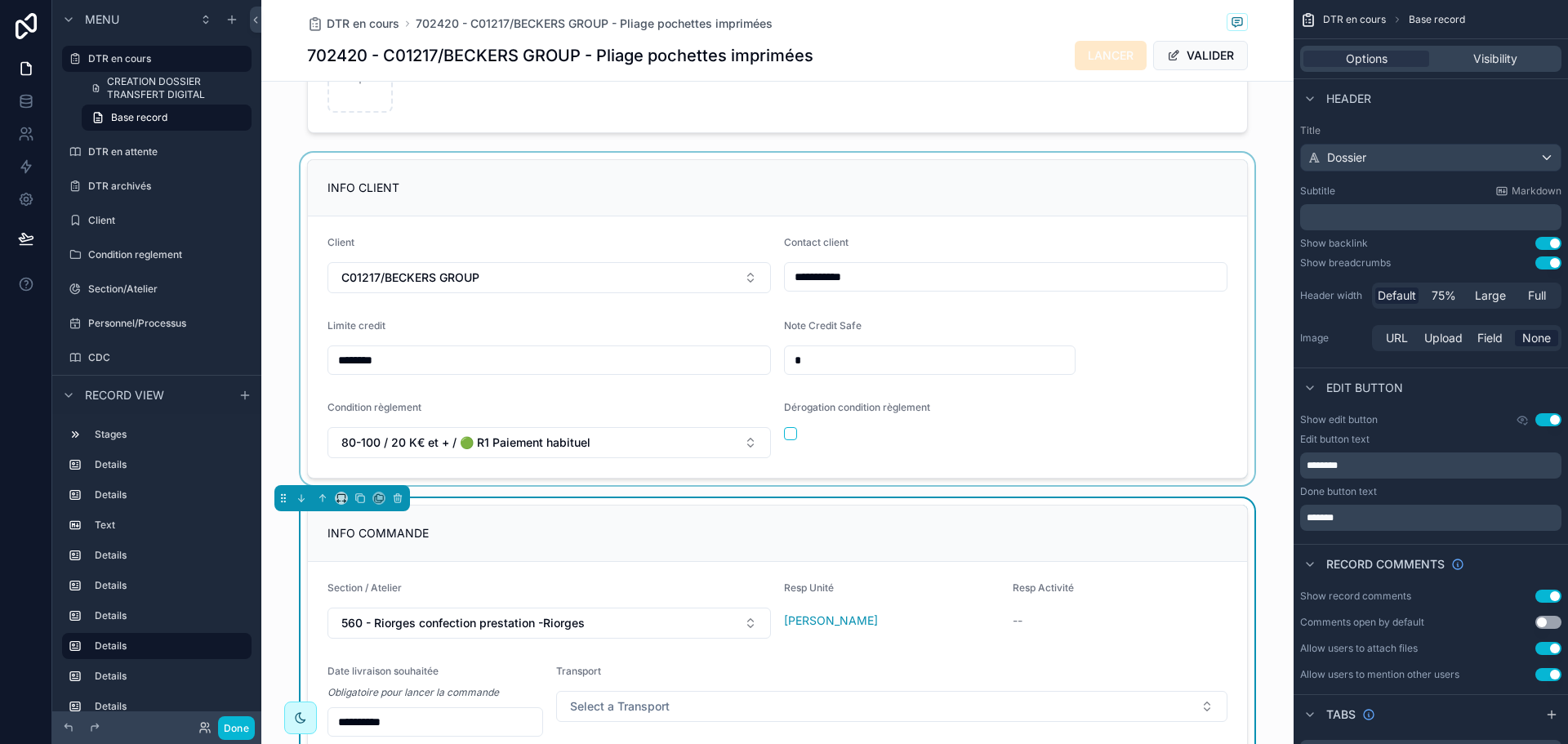
scroll to position [736, 0]
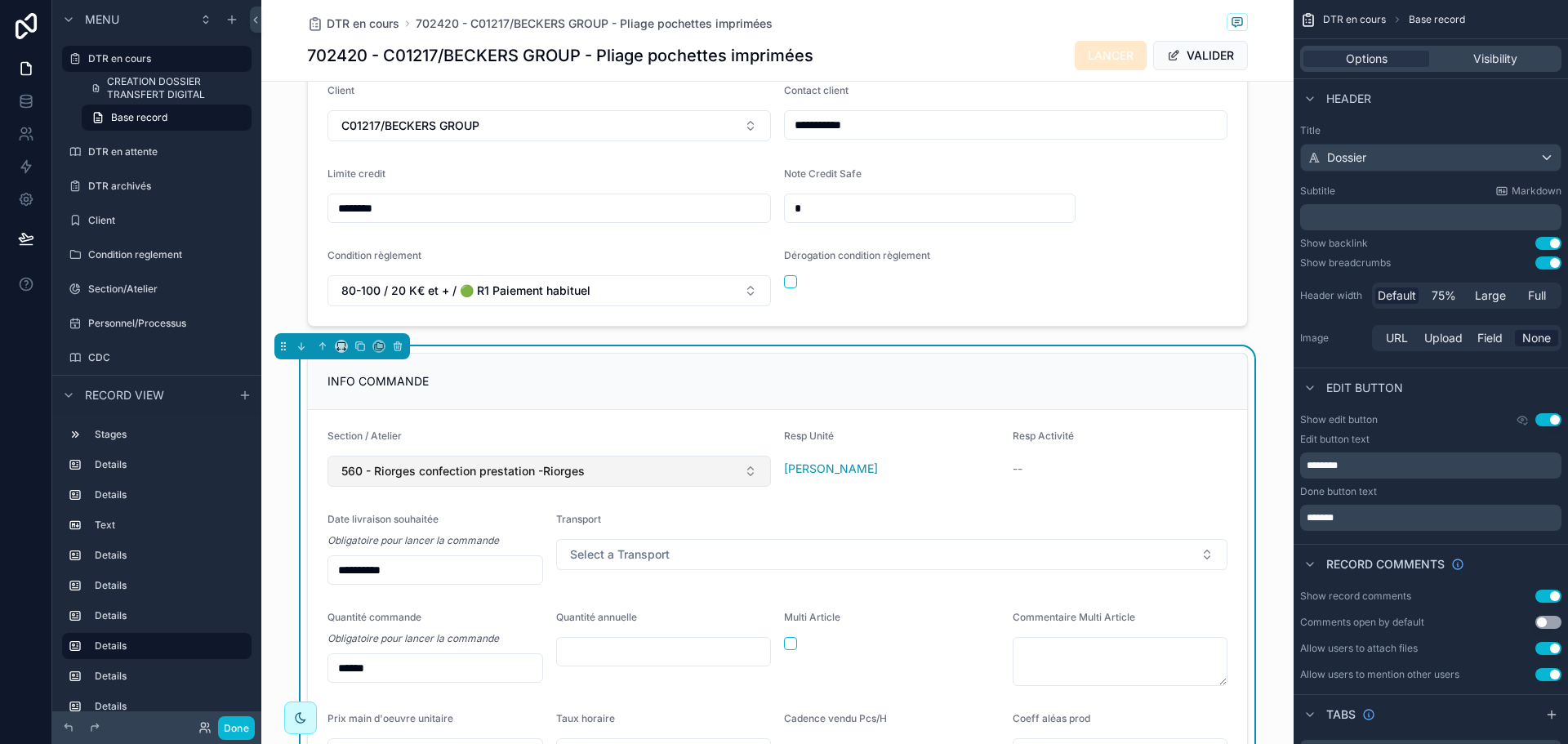
click at [555, 479] on span "560 - Riorges confection prestation -Riorges" at bounding box center [463, 471] width 244 height 17
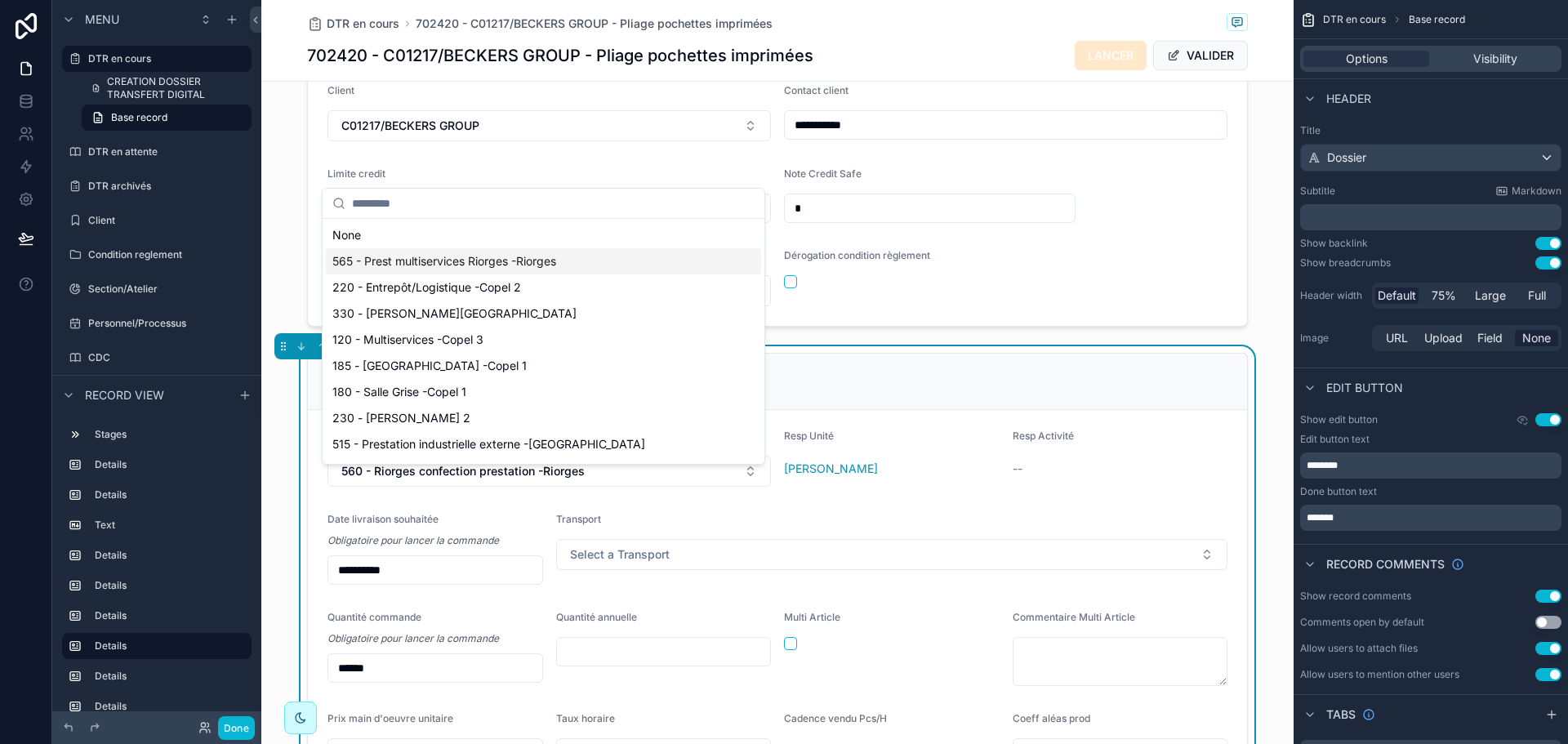
click at [529, 274] on div "565 - Prest multiservices Riorges -Riorges" at bounding box center [543, 261] width 435 height 26
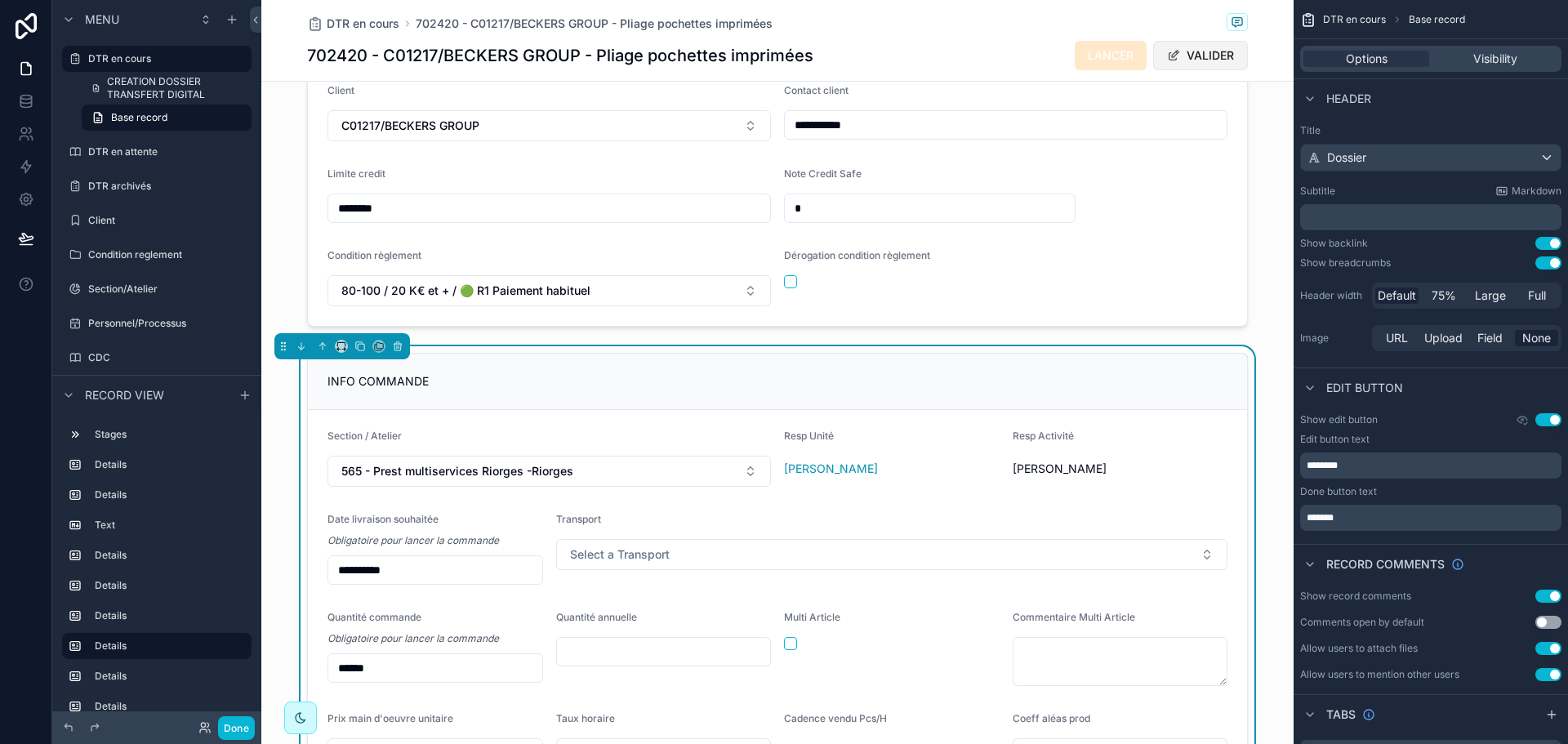
click at [1195, 52] on button "VALIDER" at bounding box center [1200, 55] width 95 height 30
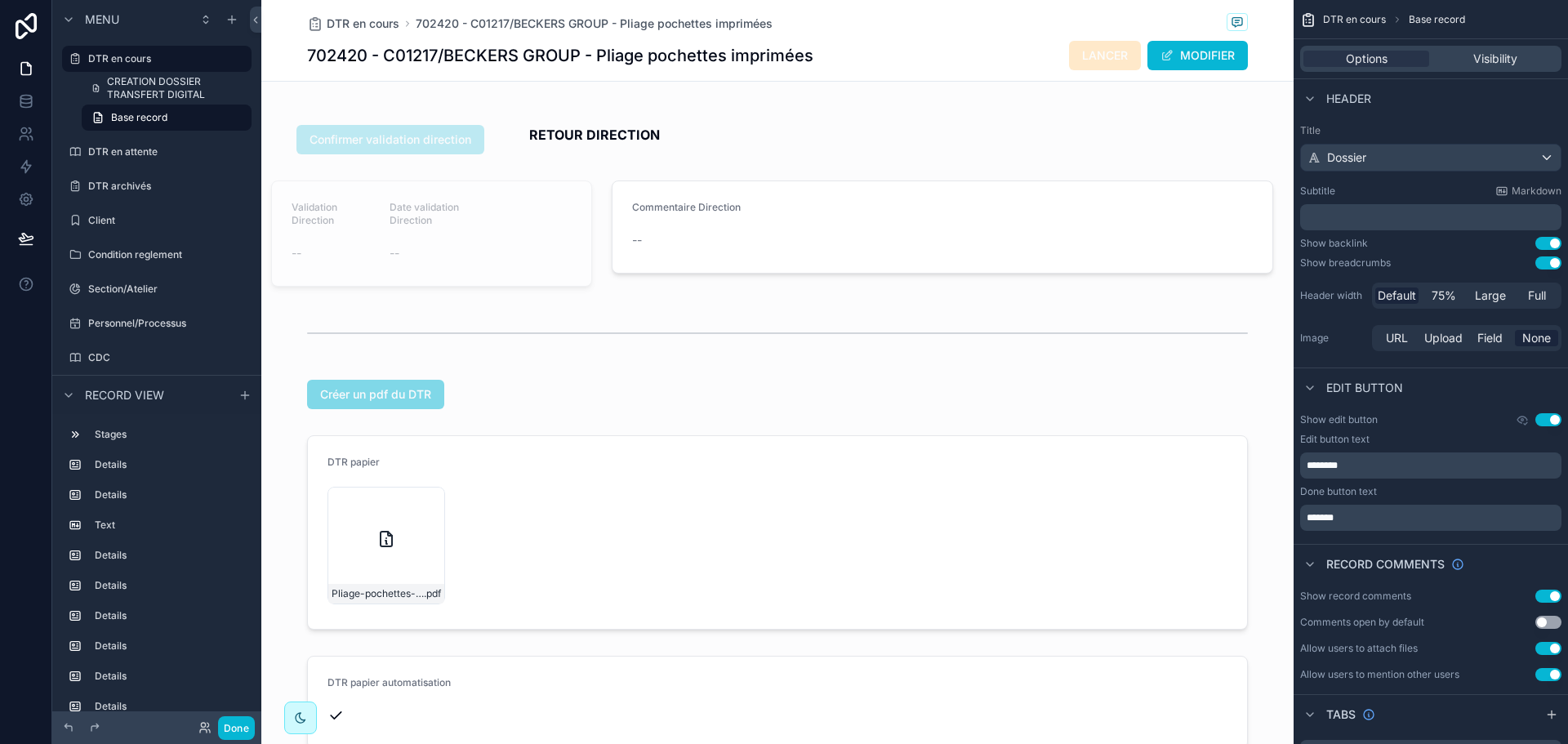
scroll to position [3788, 0]
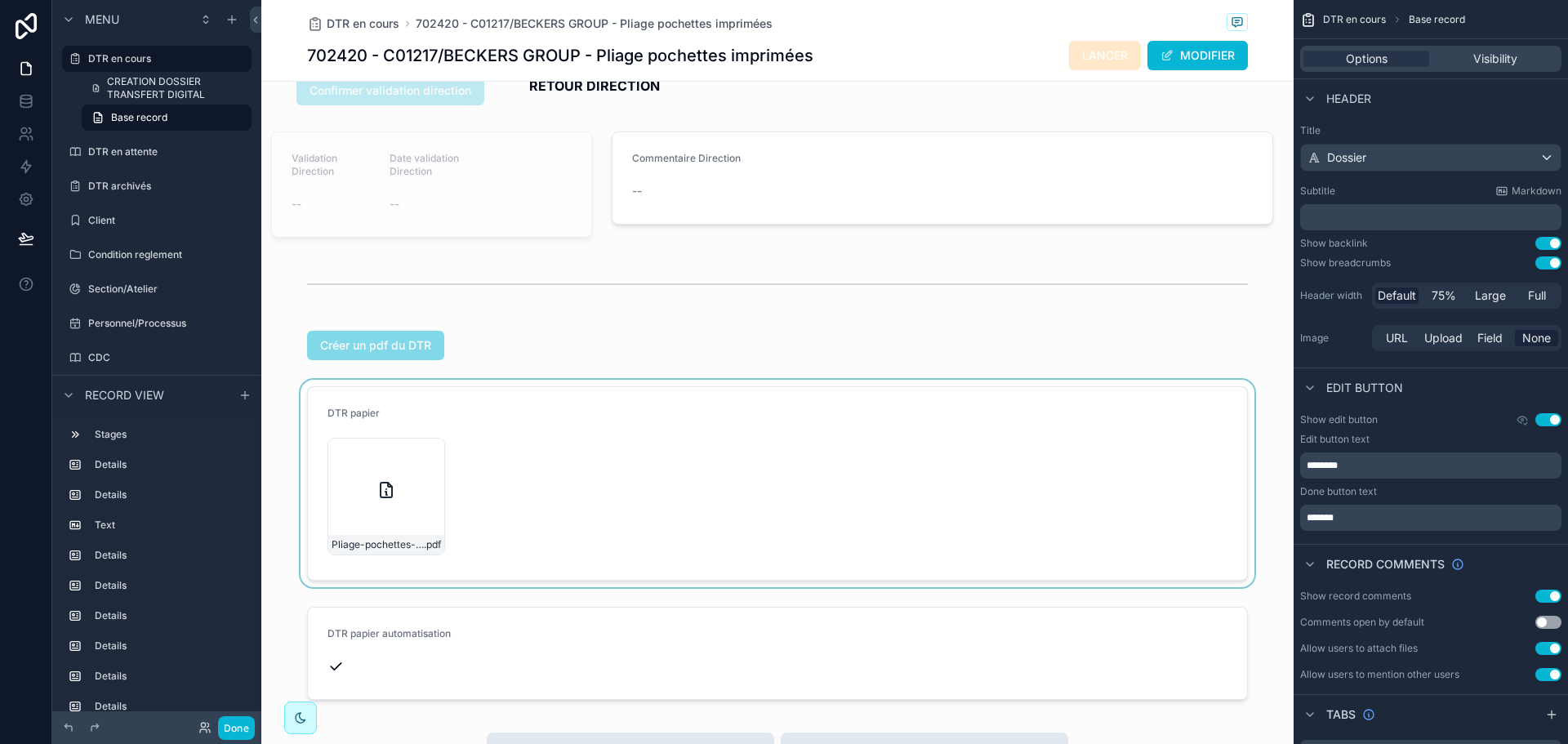
click at [521, 513] on div "scrollable content" at bounding box center [777, 484] width 1032 height 207
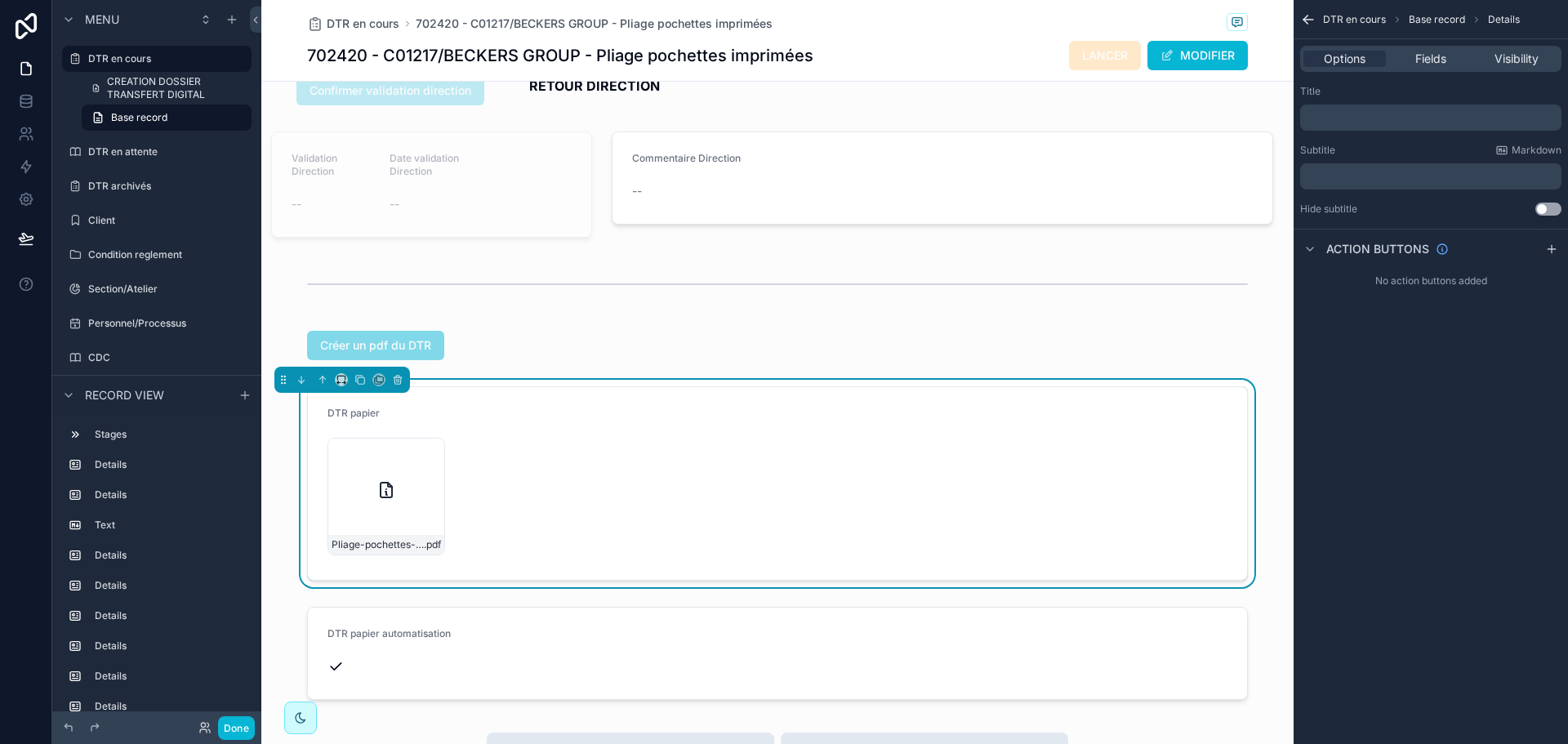
click at [487, 509] on div "Pliage-pochettes-imprimées .pdf" at bounding box center [435, 497] width 216 height 117
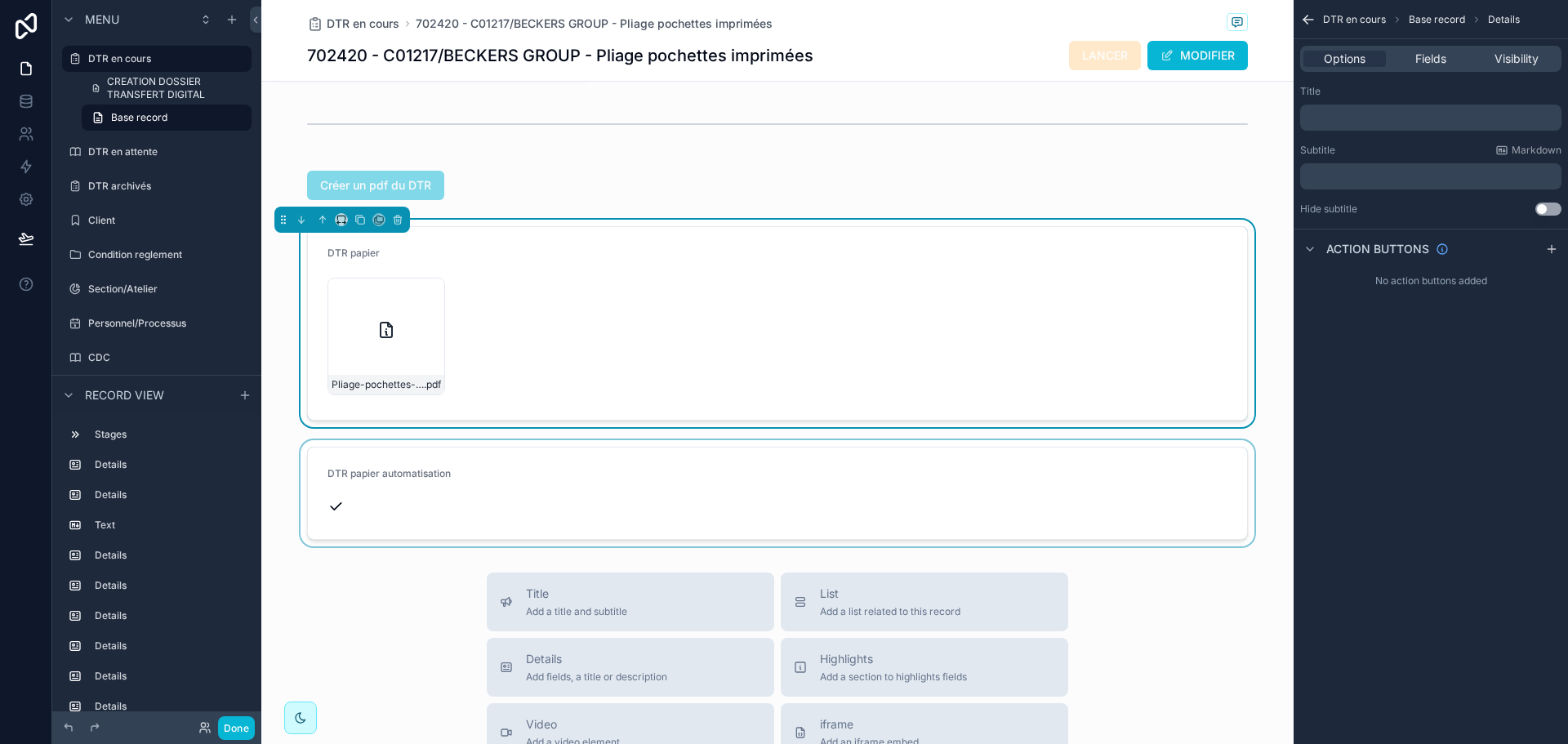
scroll to position [3951, 0]
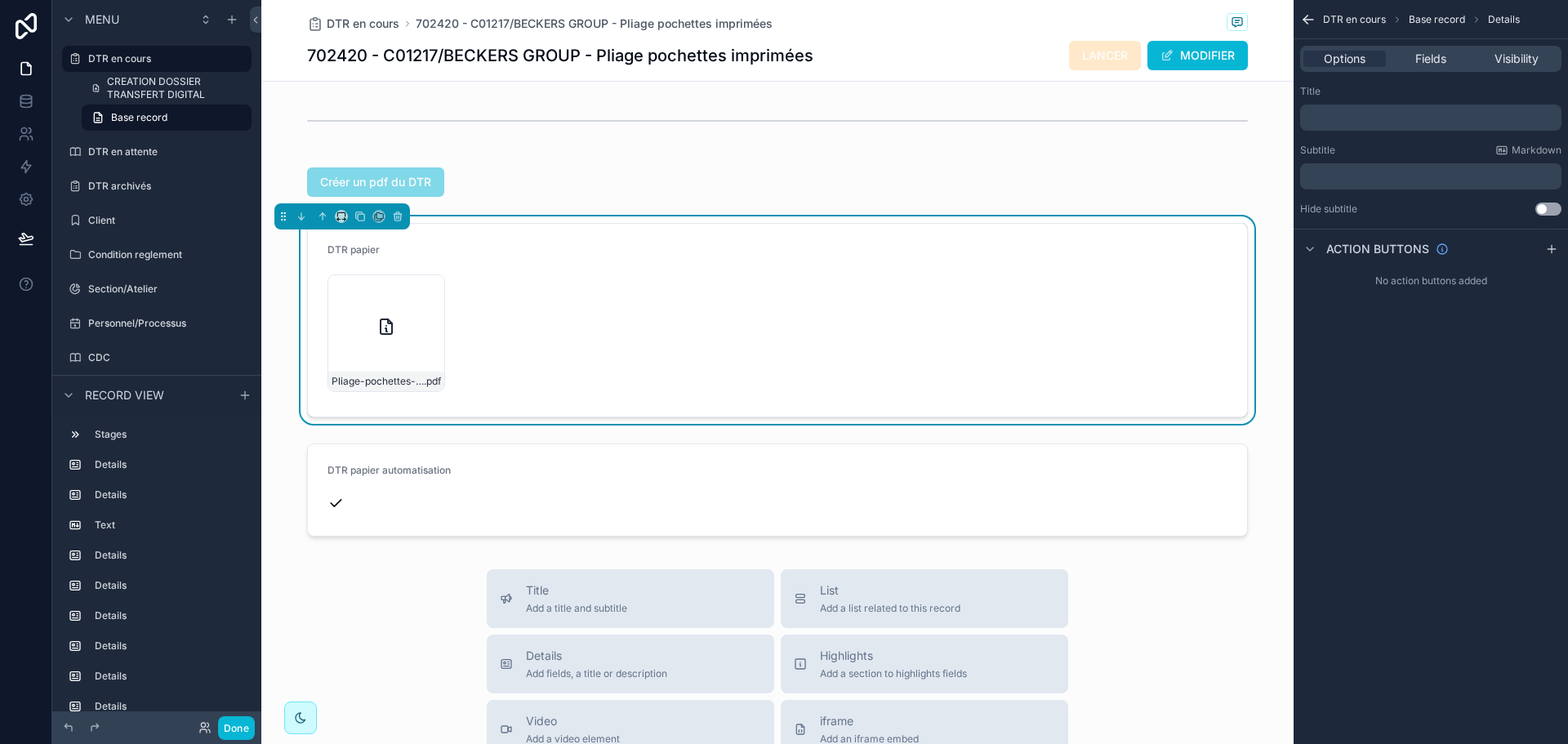
drag, startPoint x: 1185, startPoint y: 60, endPoint x: 1089, endPoint y: 188, distance: 160.0
click at [1186, 60] on button "MODIFIER" at bounding box center [1198, 55] width 101 height 30
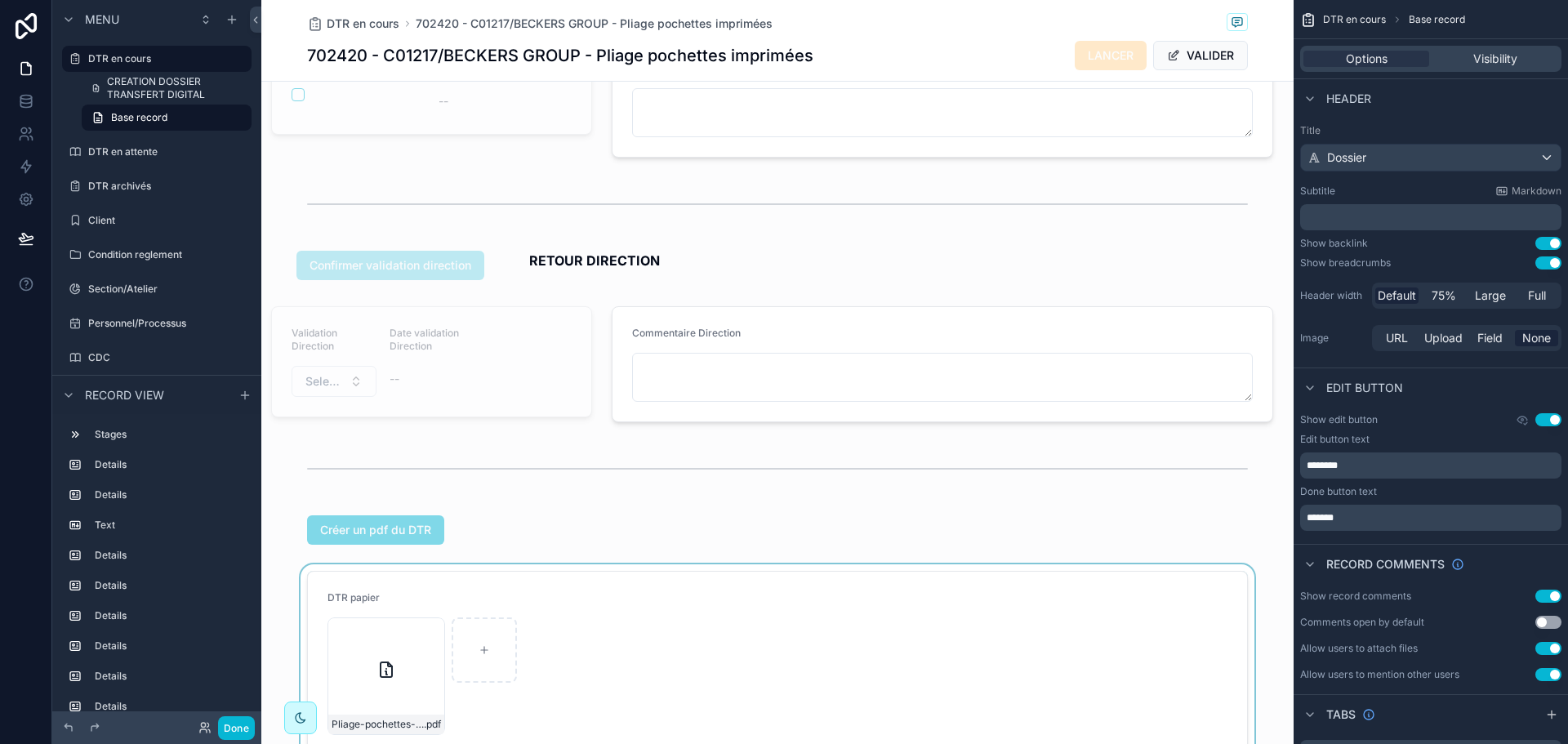
scroll to position [4290, 0]
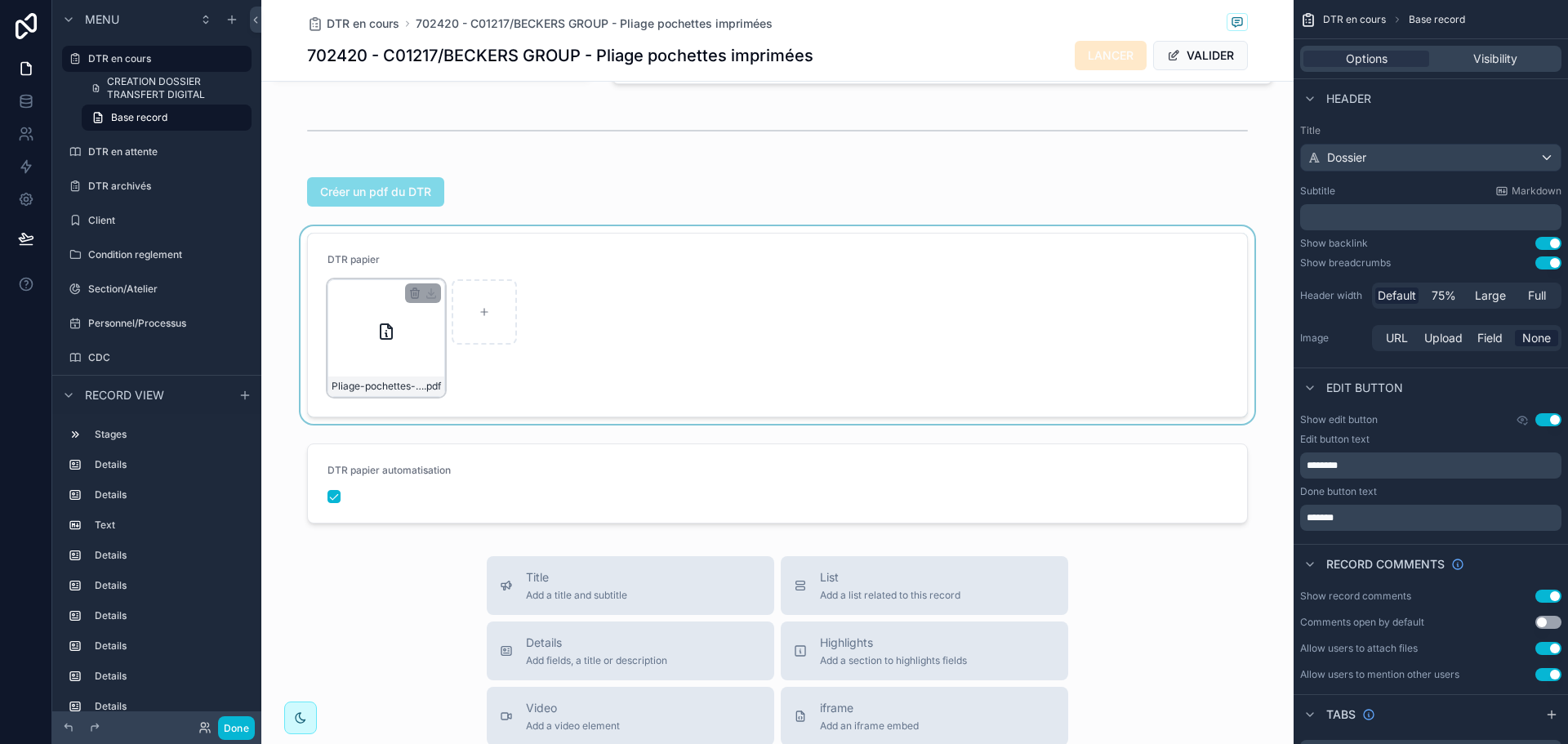
click at [373, 371] on div "scrollable content" at bounding box center [777, 325] width 1032 height 198
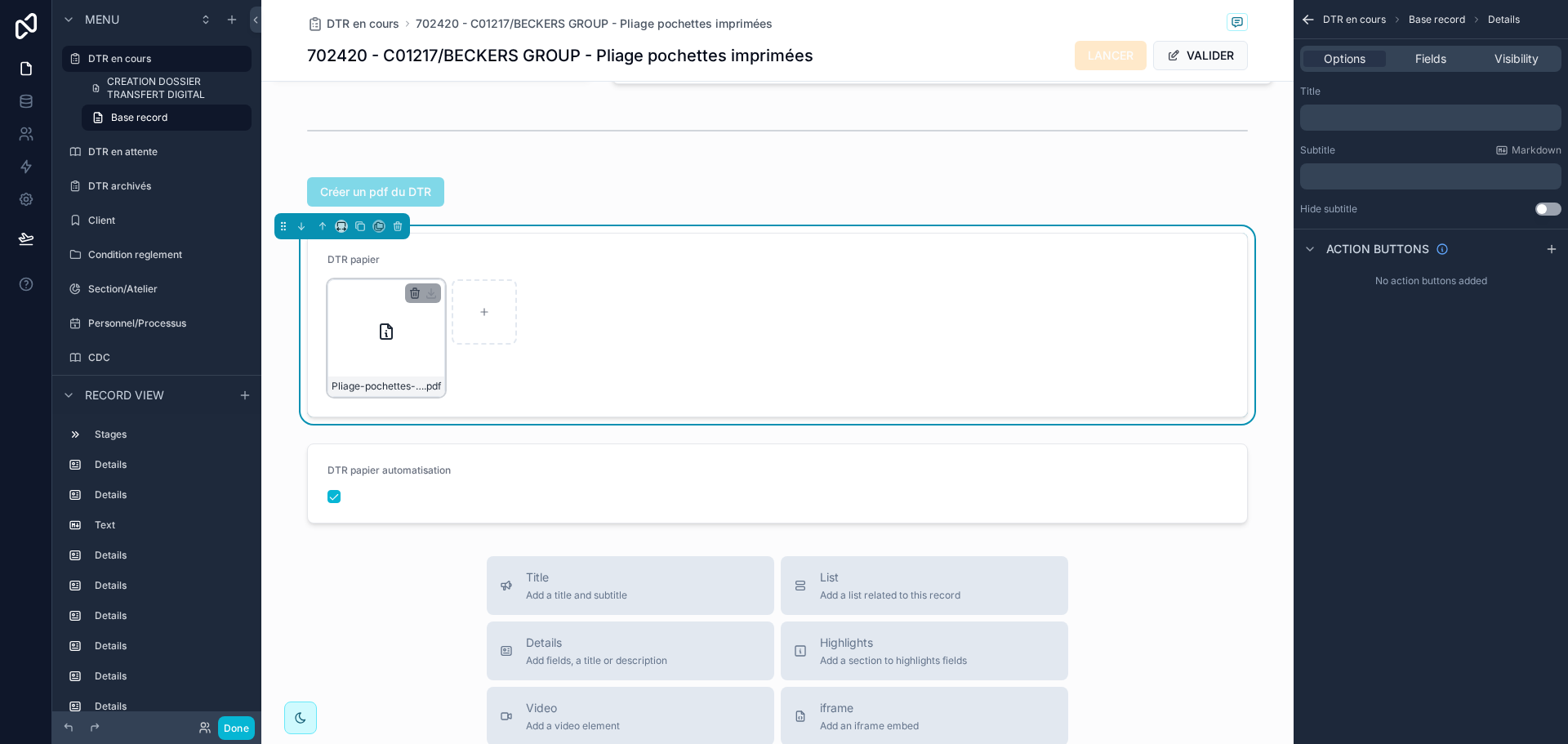
click at [414, 296] on icon "scrollable content" at bounding box center [414, 294] width 0 height 3
click at [625, 331] on form "DTR papier Pliage-pochettes-imprimées .pdf" at bounding box center [777, 325] width 939 height 183
click at [408, 300] on icon "scrollable content" at bounding box center [415, 293] width 13 height 13
click at [441, 292] on icon "scrollable content" at bounding box center [443, 293] width 13 height 13
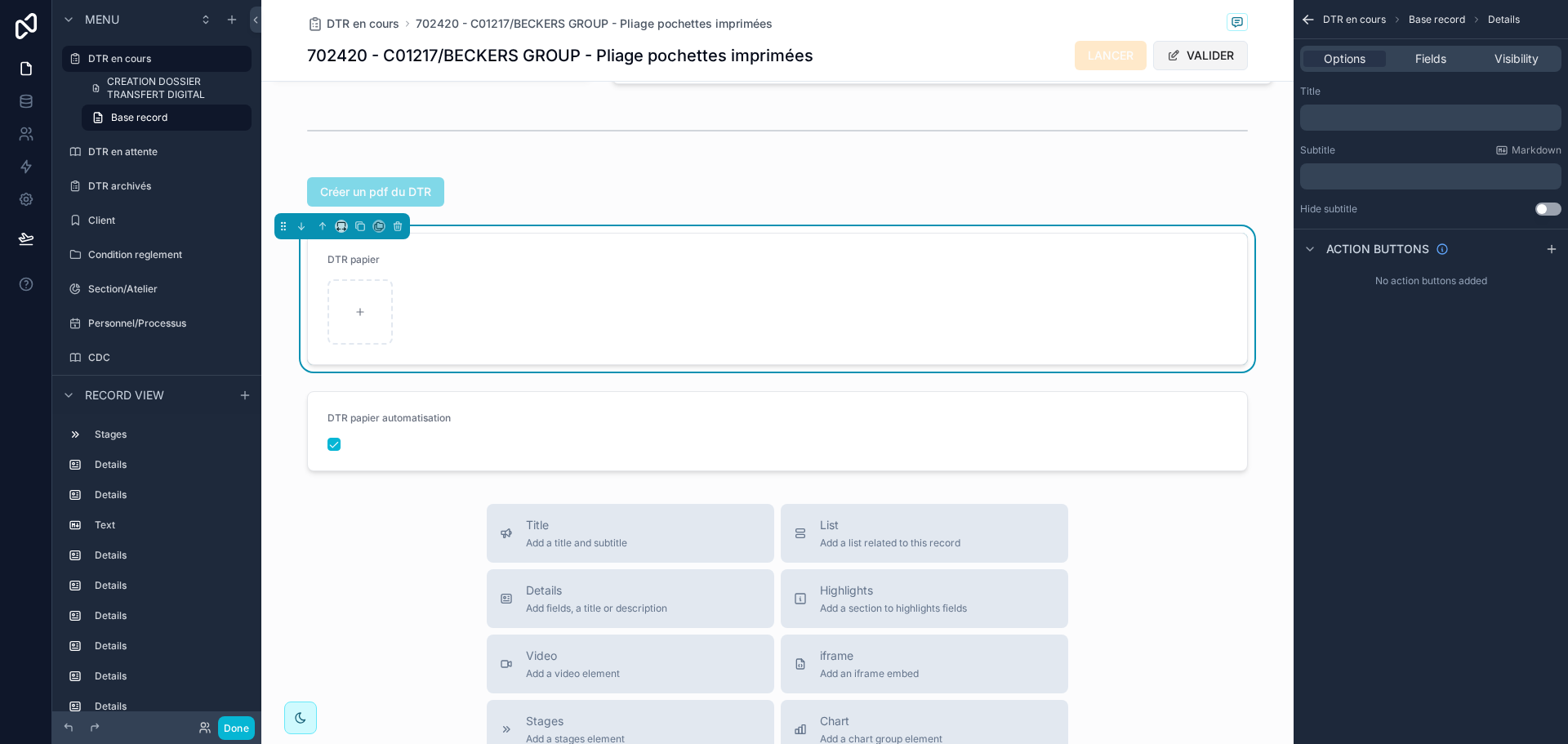
click at [1168, 48] on button "VALIDER" at bounding box center [1200, 55] width 95 height 30
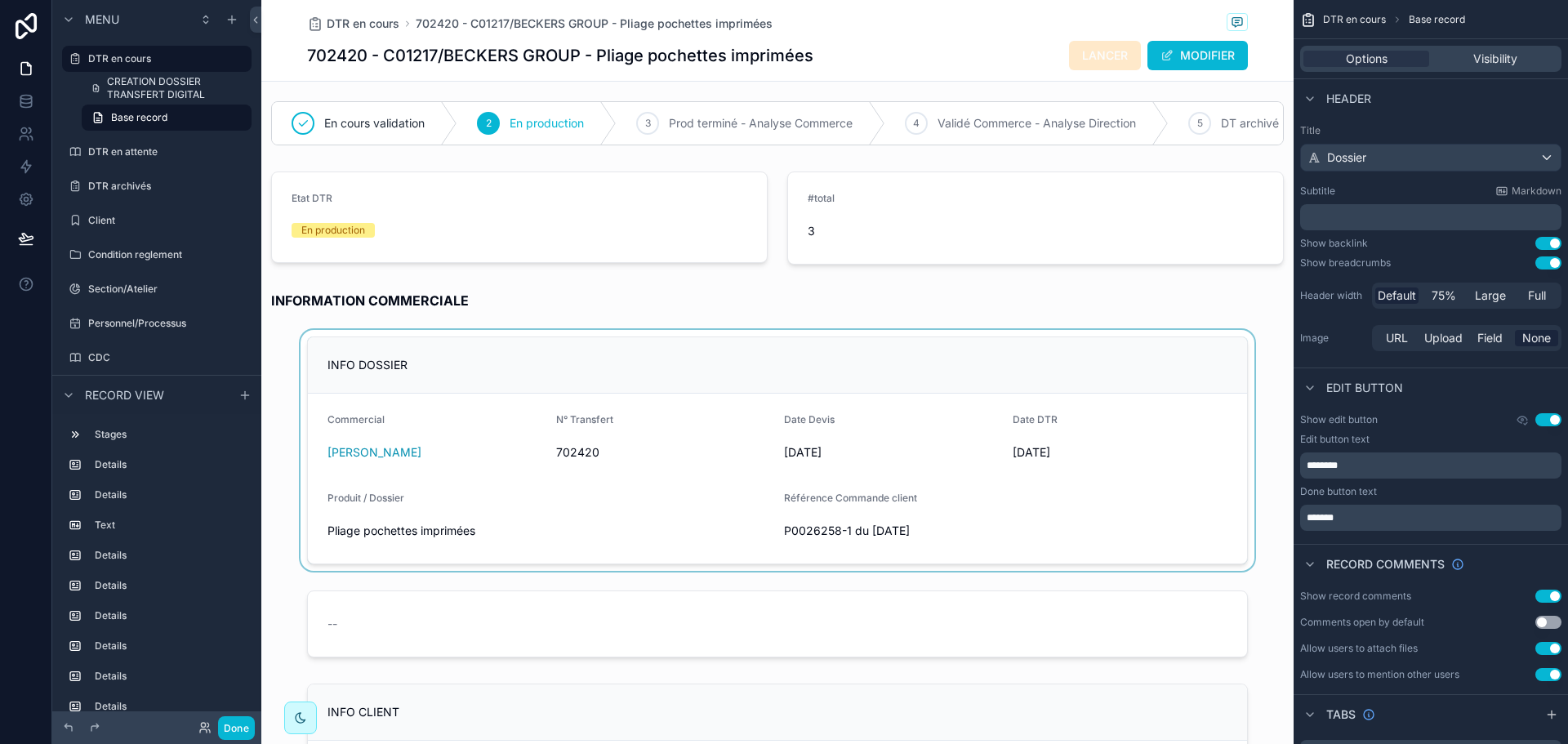
scroll to position [0, 0]
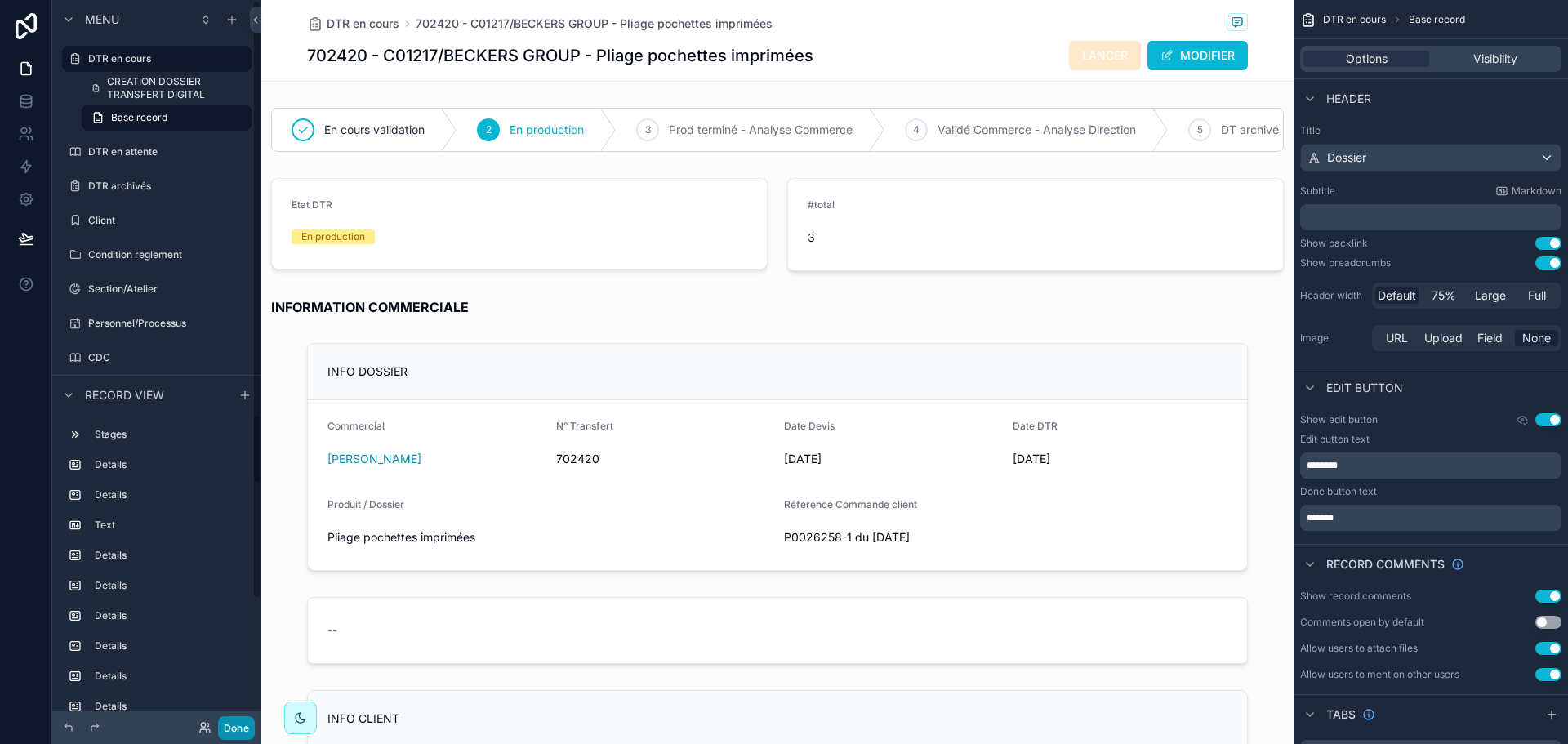
click at [226, 721] on button "Done" at bounding box center [236, 728] width 36 height 24
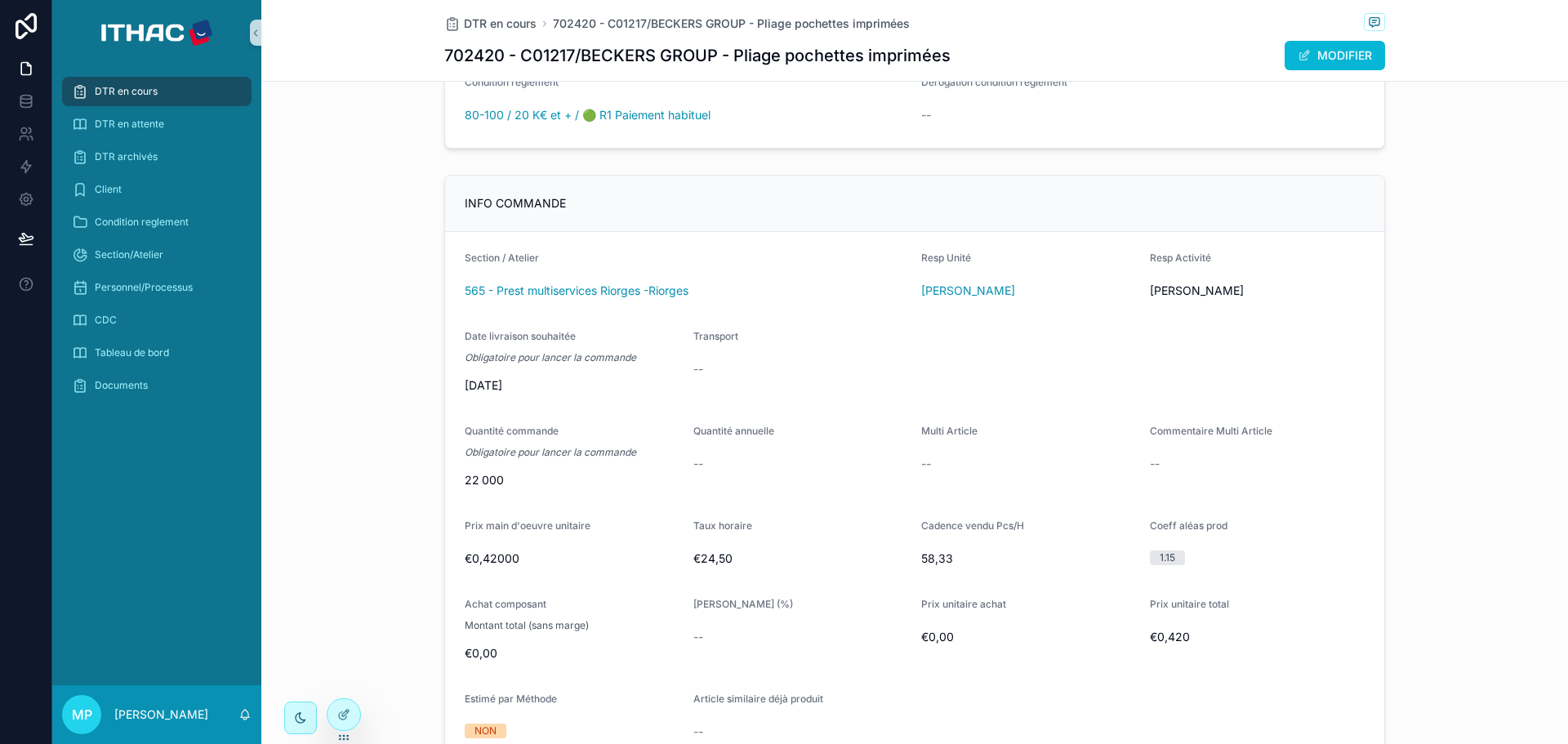
scroll to position [572, 0]
